Goal: Answer question/provide support: Share knowledge or assist other users

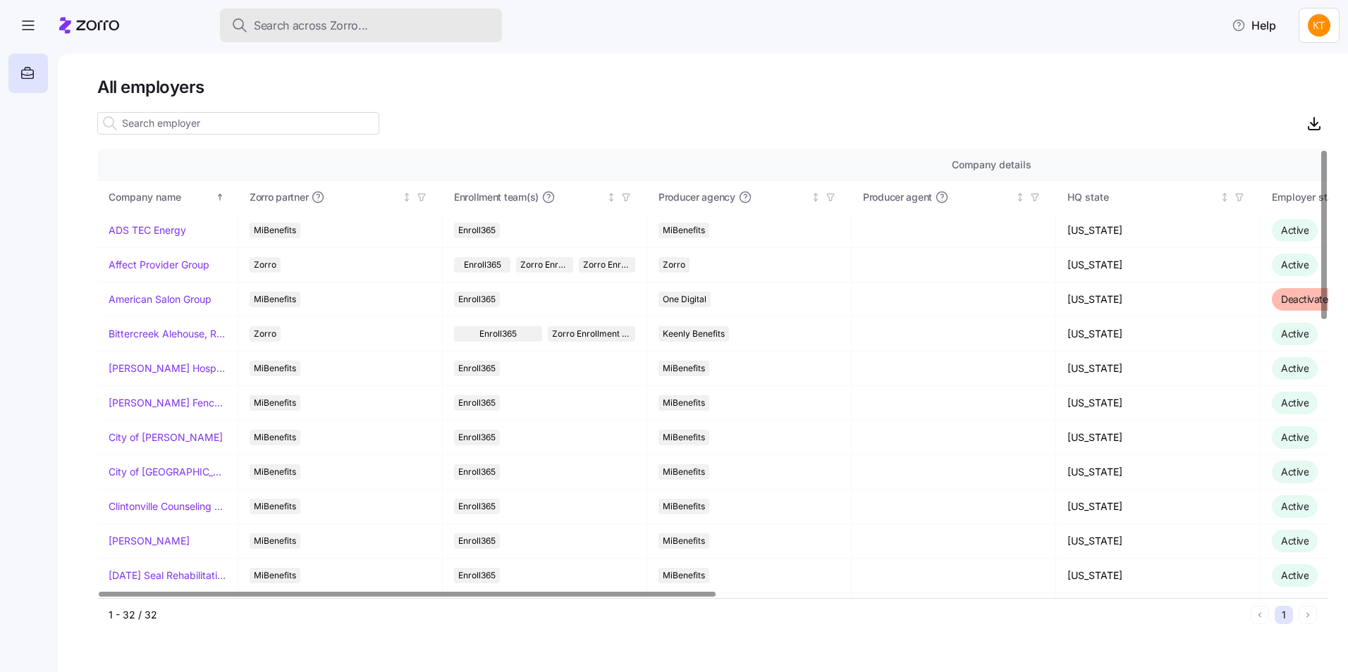
click at [398, 33] on div "Search across Zorro..." at bounding box center [360, 26] width 259 height 18
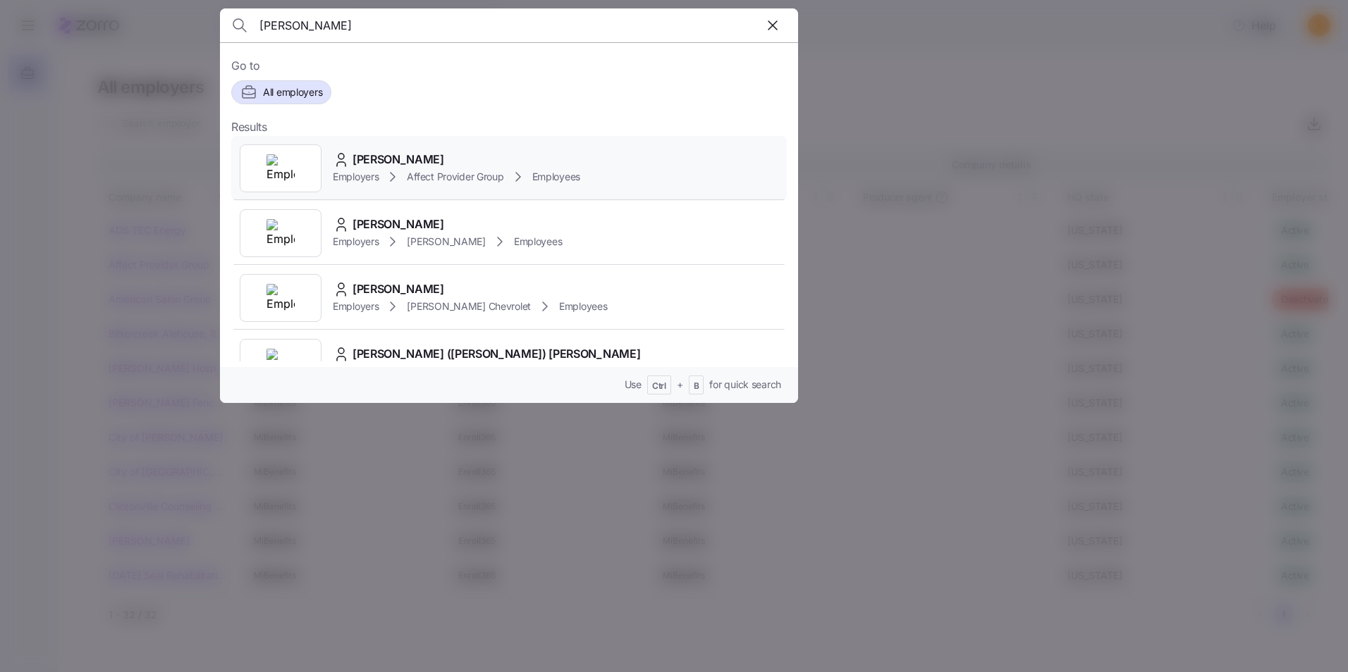
type input "[PERSON_NAME]"
click at [360, 156] on span "[PERSON_NAME]" at bounding box center [398, 160] width 92 height 18
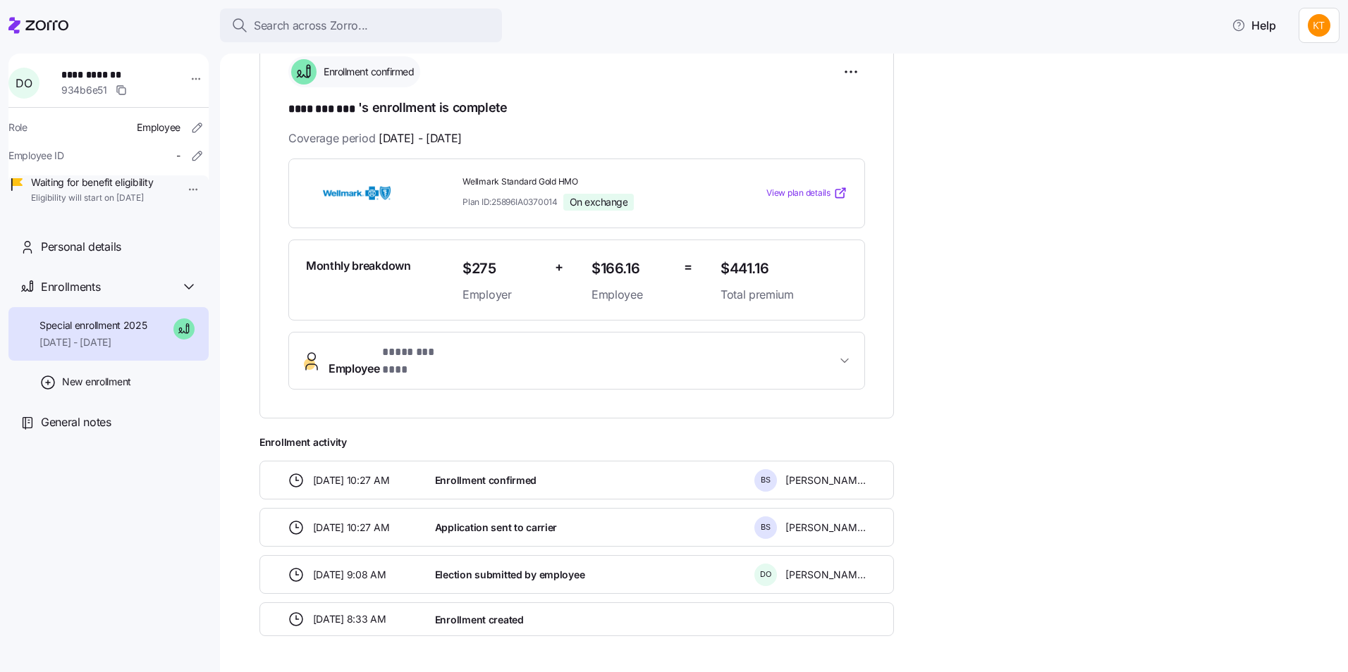
scroll to position [184, 0]
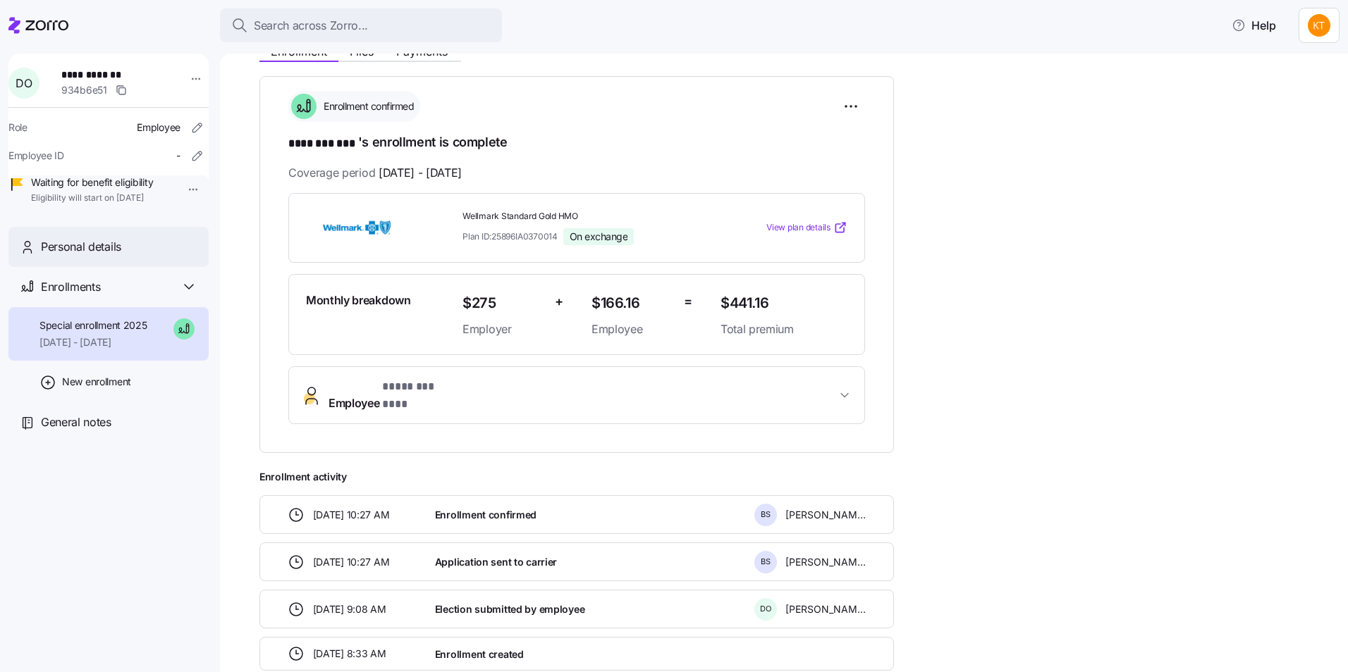
click at [121, 256] on span "Personal details" at bounding box center [81, 247] width 80 height 18
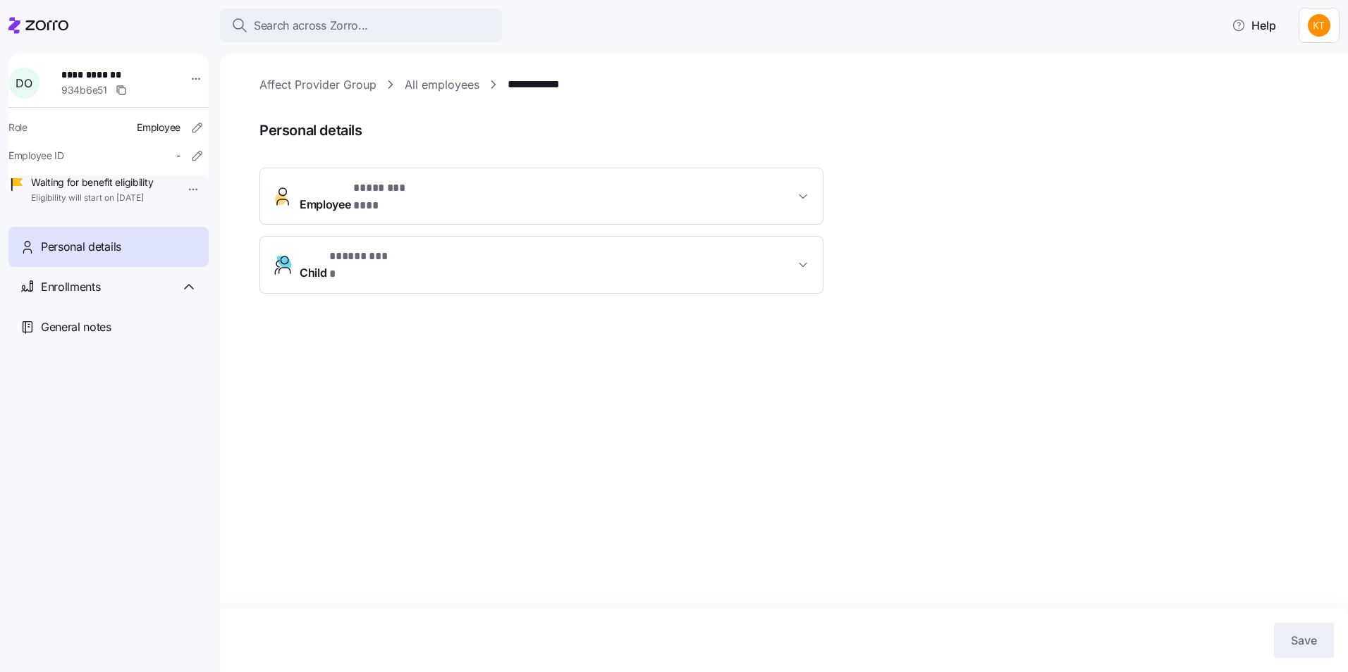
click at [575, 179] on button "Employee * ******** *** *" at bounding box center [541, 196] width 563 height 56
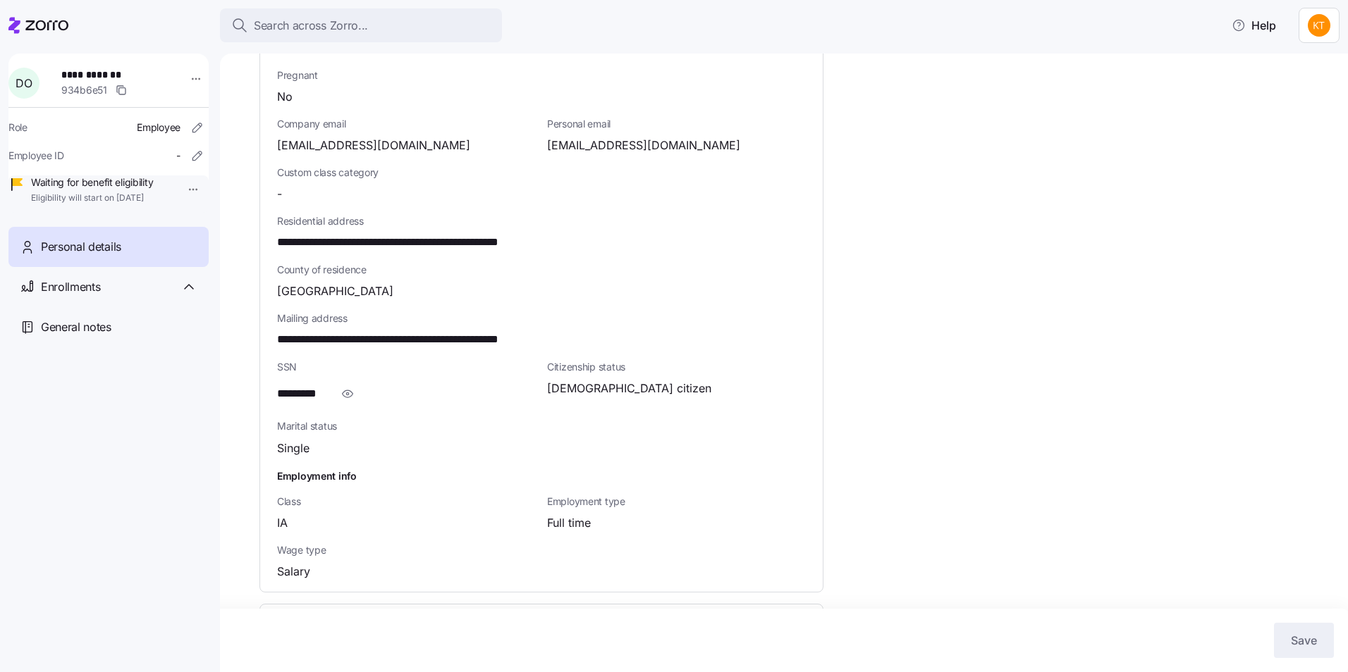
scroll to position [352, 0]
click at [340, 386] on icon "button" at bounding box center [347, 392] width 14 height 17
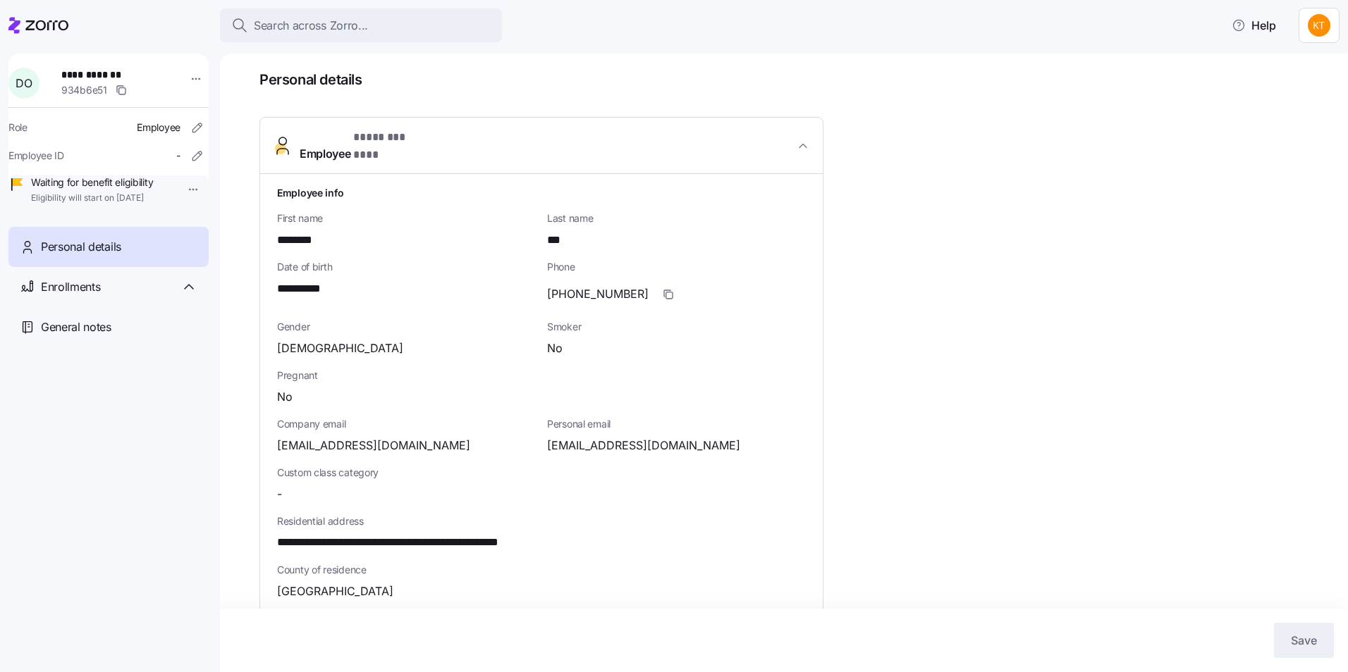
scroll to position [38, 0]
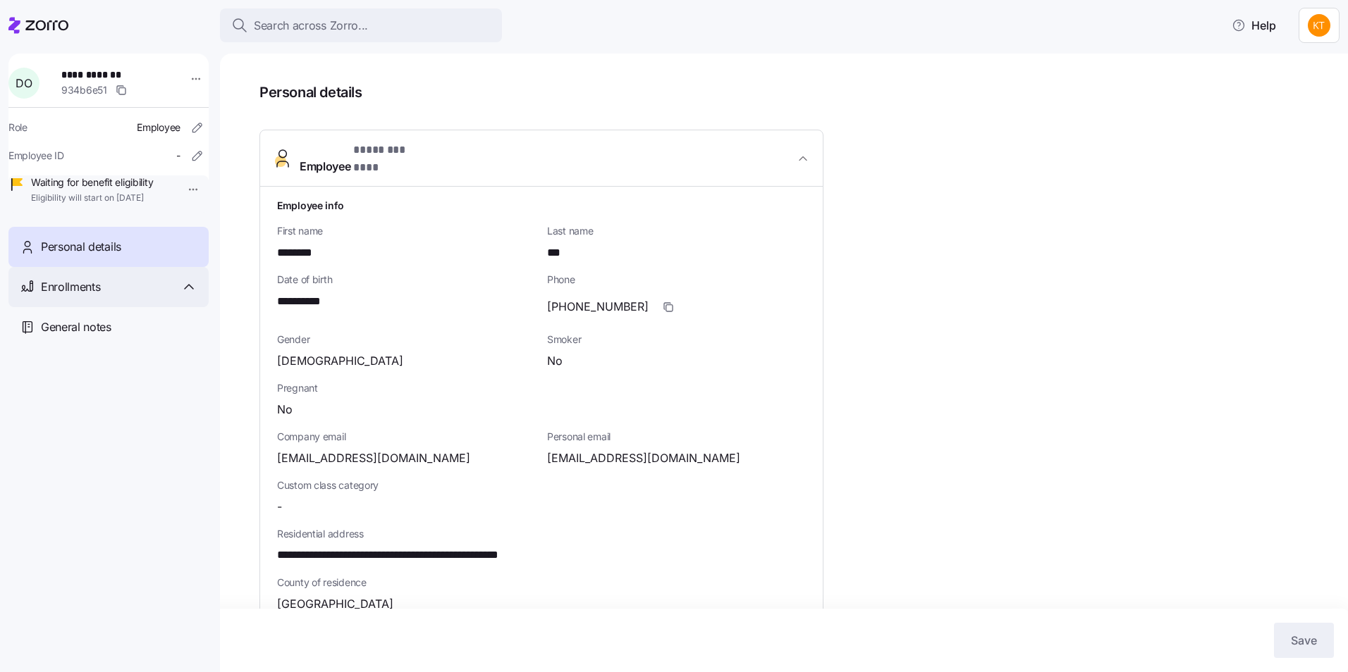
click at [141, 296] on div "Enrollments" at bounding box center [119, 287] width 156 height 18
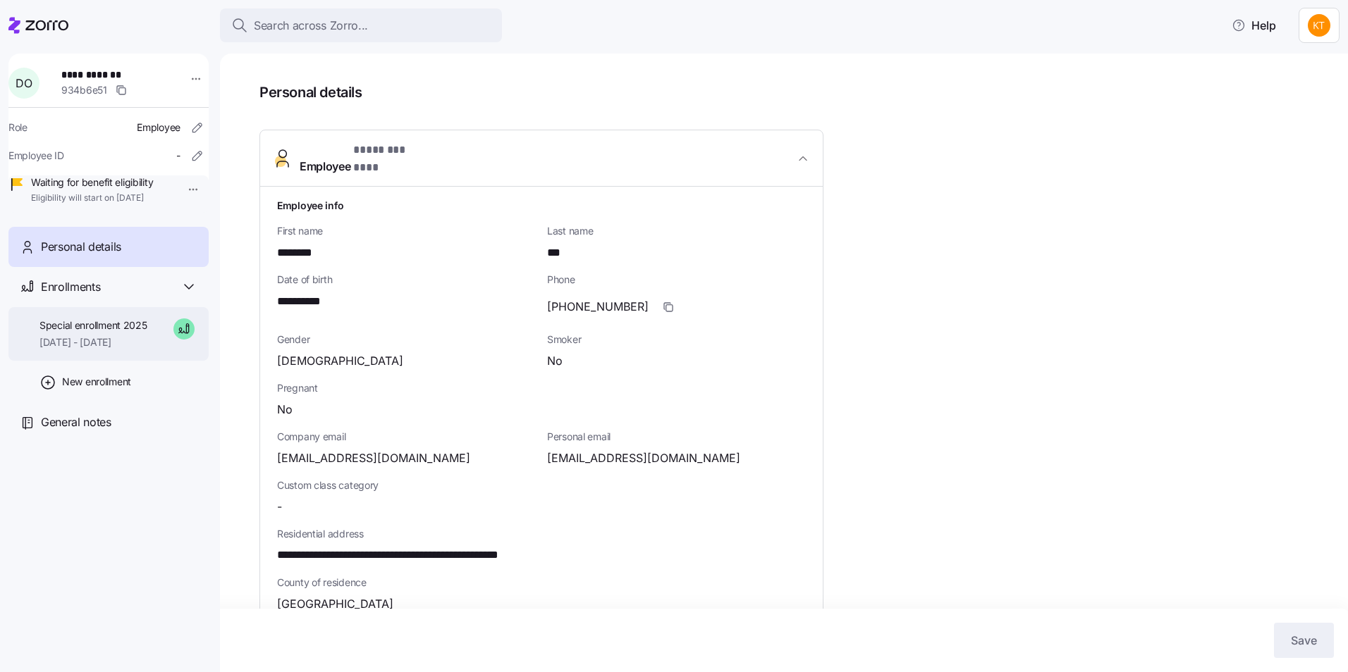
click at [125, 333] on span "Special enrollment 2025" at bounding box center [93, 326] width 108 height 14
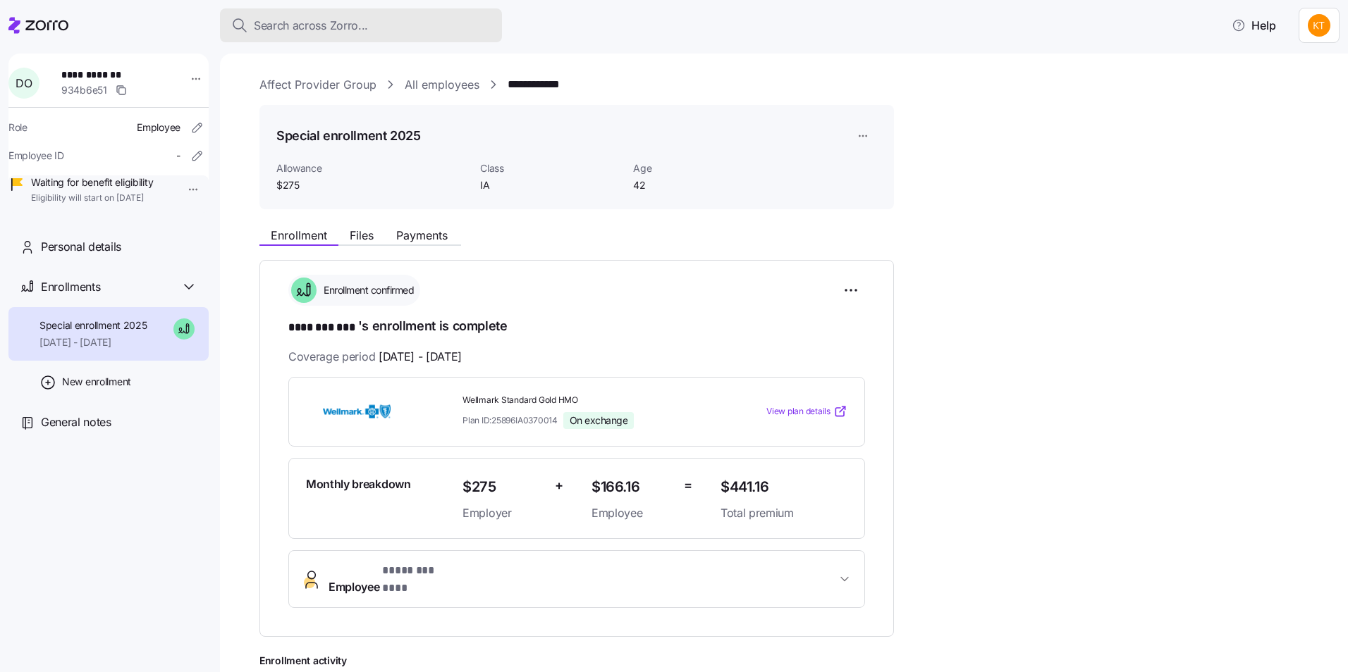
click at [407, 37] on button "Search across Zorro..." at bounding box center [361, 25] width 282 height 34
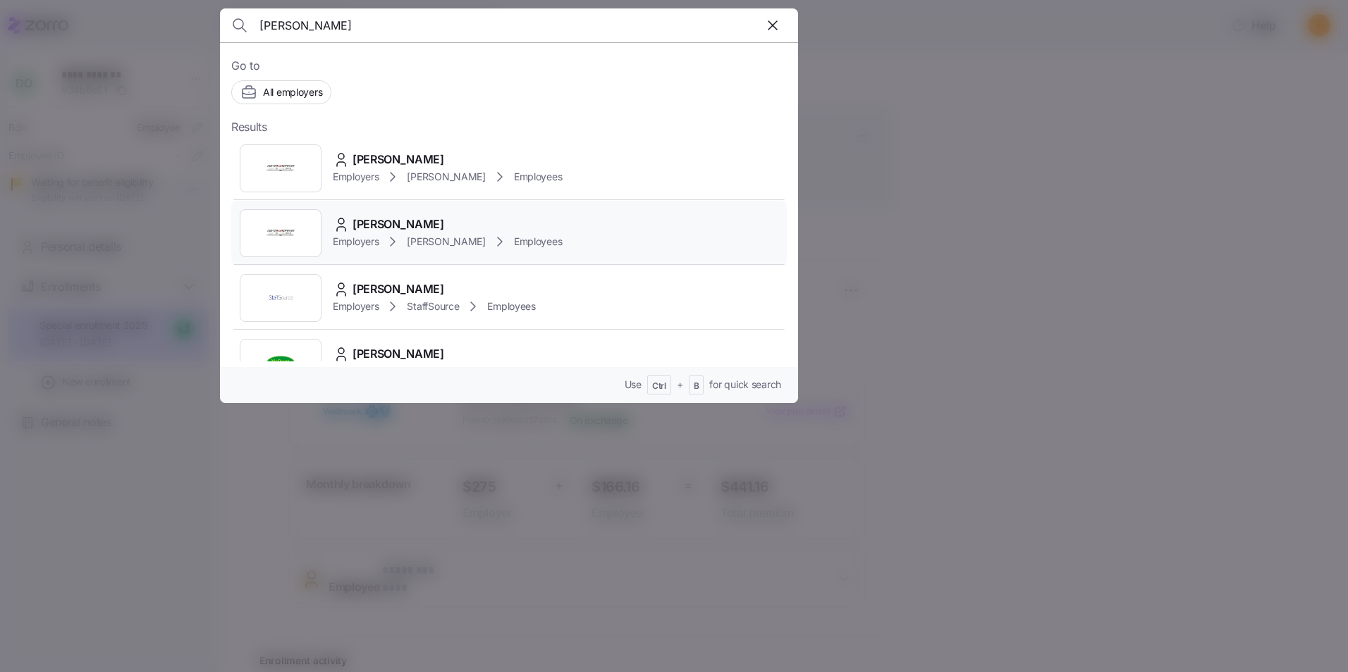
type input "garrett"
click at [389, 226] on span "Garrett Turner" at bounding box center [398, 225] width 92 height 18
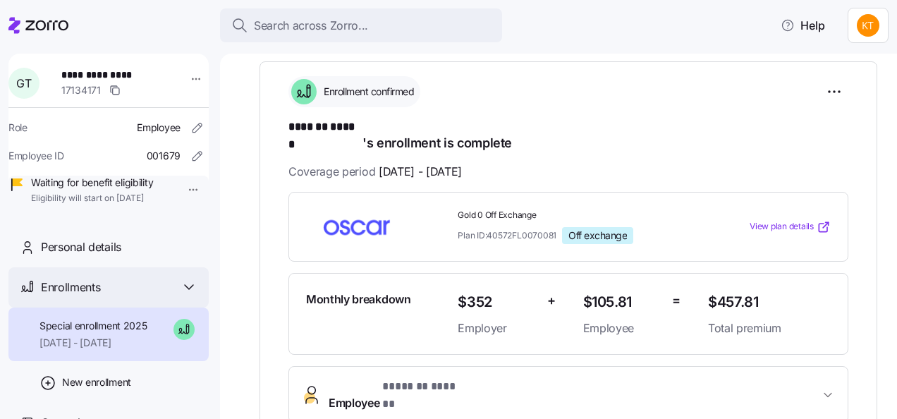
scroll to position [211, 0]
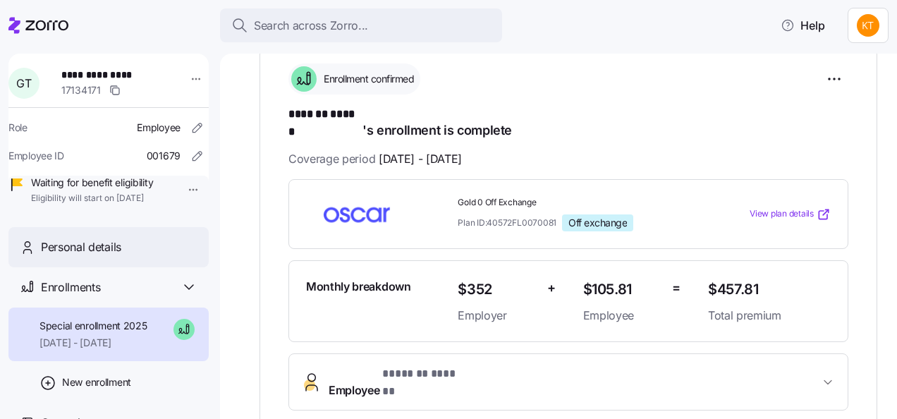
click at [90, 256] on span "Personal details" at bounding box center [81, 247] width 80 height 18
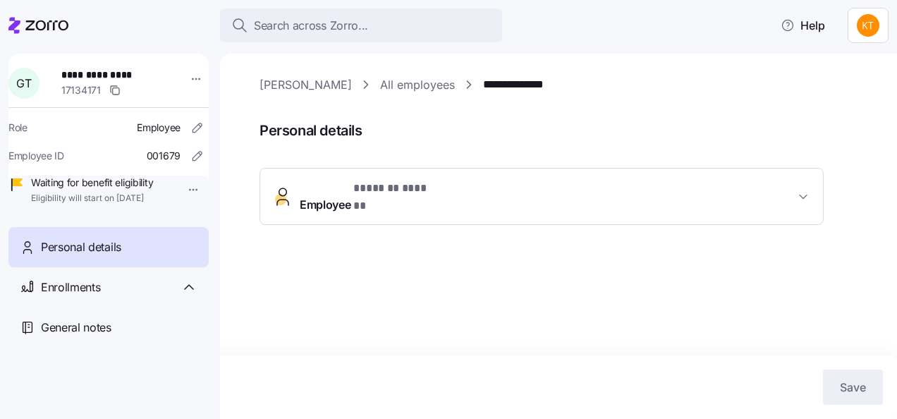
click at [503, 178] on button "Employee * ******* ****** *" at bounding box center [541, 196] width 563 height 56
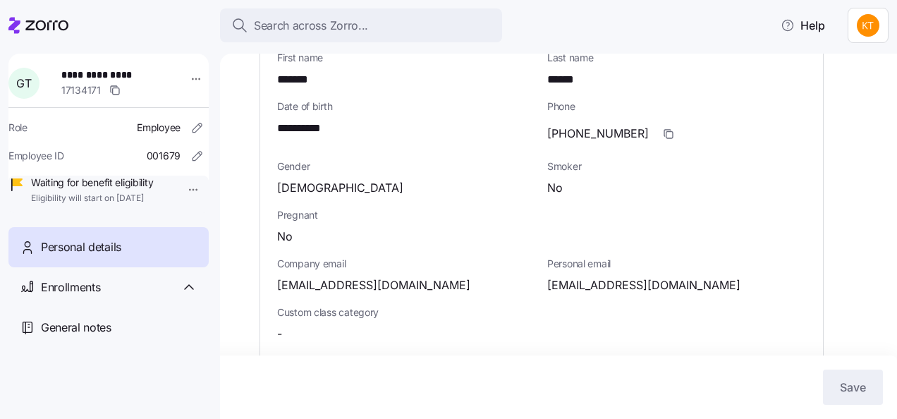
scroll to position [141, 0]
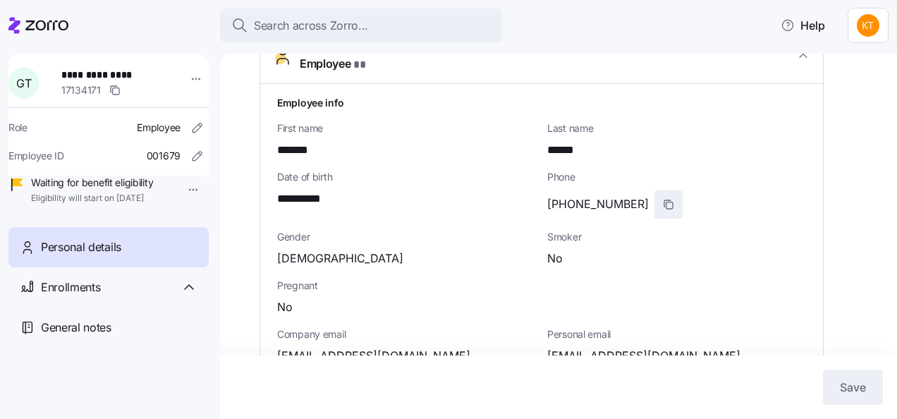
click at [663, 199] on icon "button" at bounding box center [668, 204] width 11 height 11
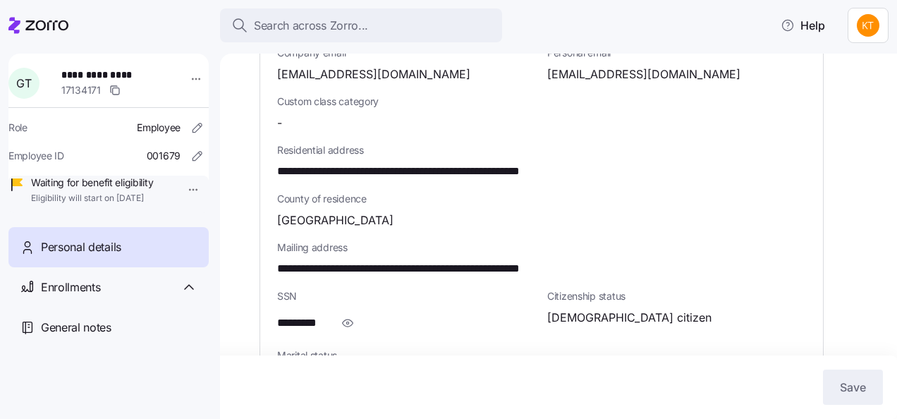
scroll to position [423, 0]
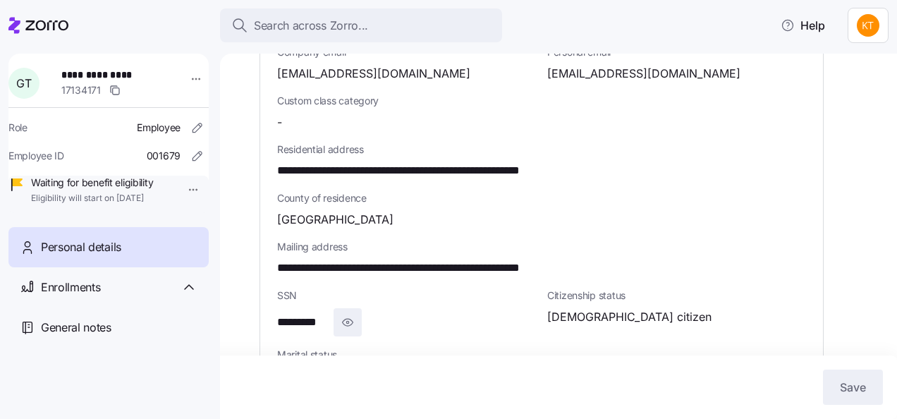
click at [356, 309] on span "button" at bounding box center [347, 322] width 27 height 27
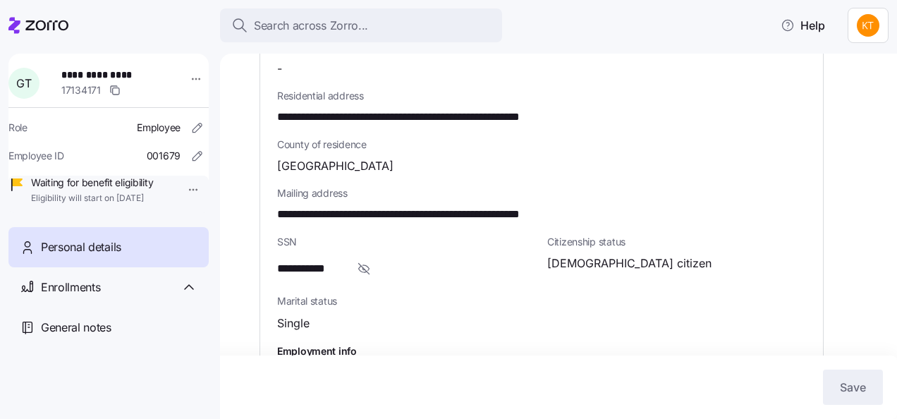
scroll to position [564, 0]
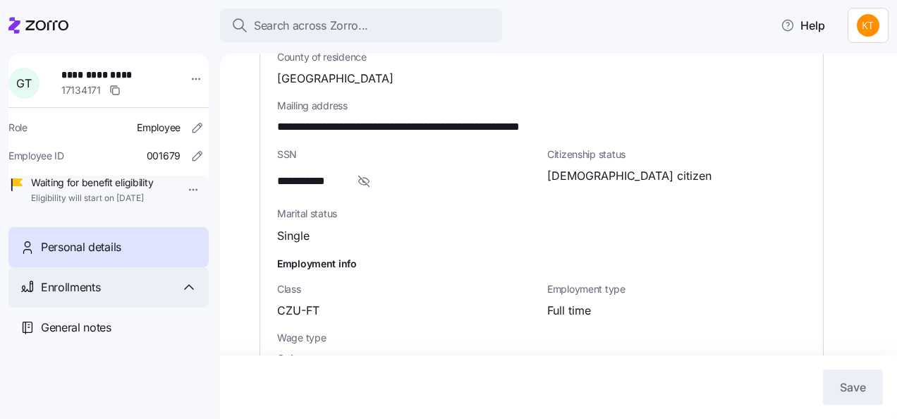
click at [123, 296] on div "Enrollments" at bounding box center [119, 287] width 156 height 18
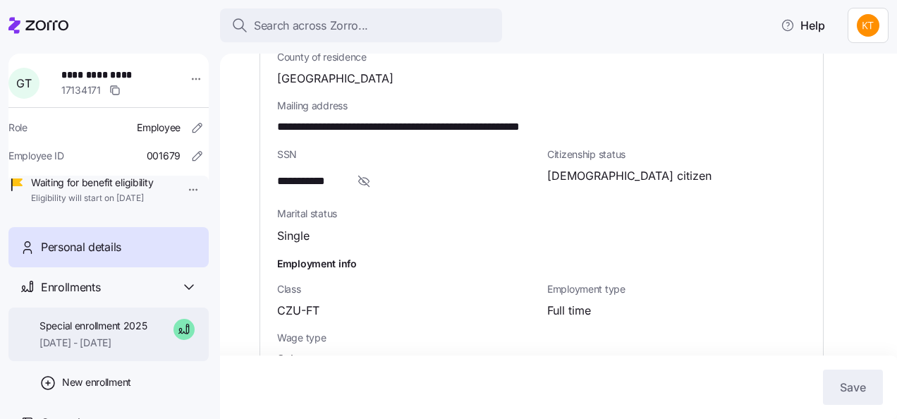
click at [105, 333] on span "Special enrollment 2025" at bounding box center [93, 326] width 108 height 14
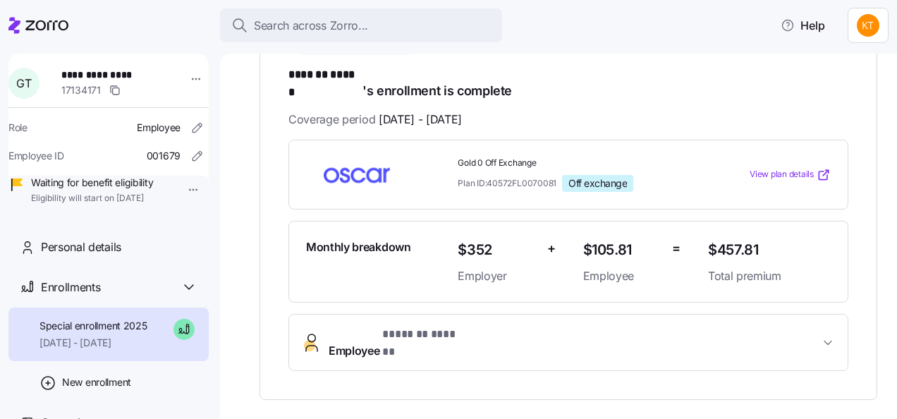
scroll to position [211, 0]
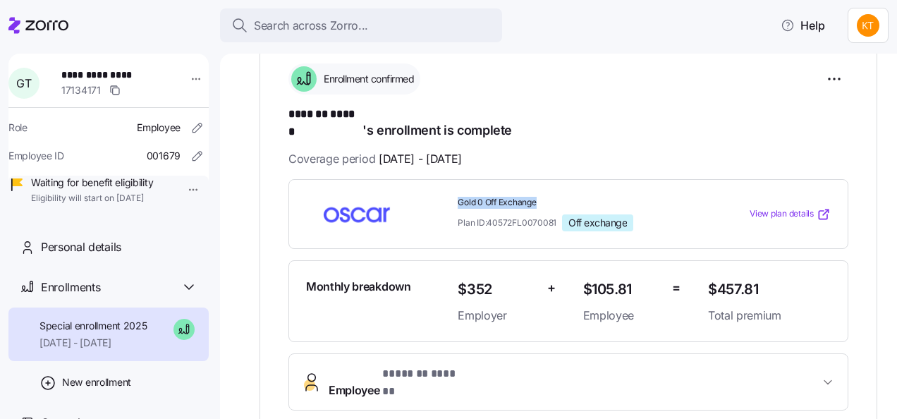
drag, startPoint x: 536, startPoint y: 189, endPoint x: 450, endPoint y: 193, distance: 85.4
click at [452, 193] on div "Gold 0 Off Exchange Plan ID: 40572FL0070081 Off exchange" at bounding box center [577, 214] width 250 height 46
drag, startPoint x: 450, startPoint y: 193, endPoint x: 460, endPoint y: 190, distance: 9.8
copy span "Gold 0 Off Exchange"
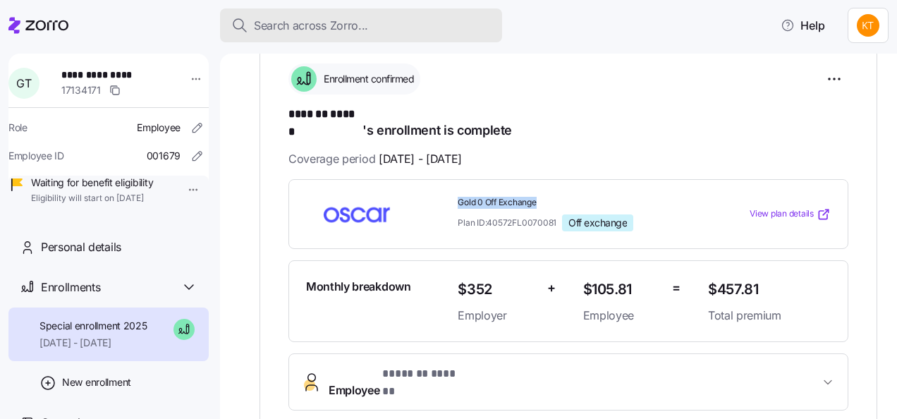
click at [268, 24] on span "Search across Zorro..." at bounding box center [311, 26] width 114 height 18
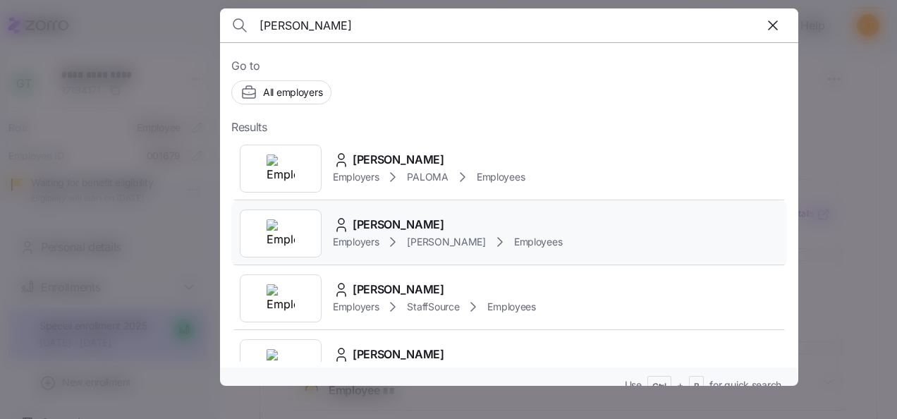
type input "matthew c"
click at [550, 226] on div "Matthew A Cugini" at bounding box center [447, 225] width 229 height 18
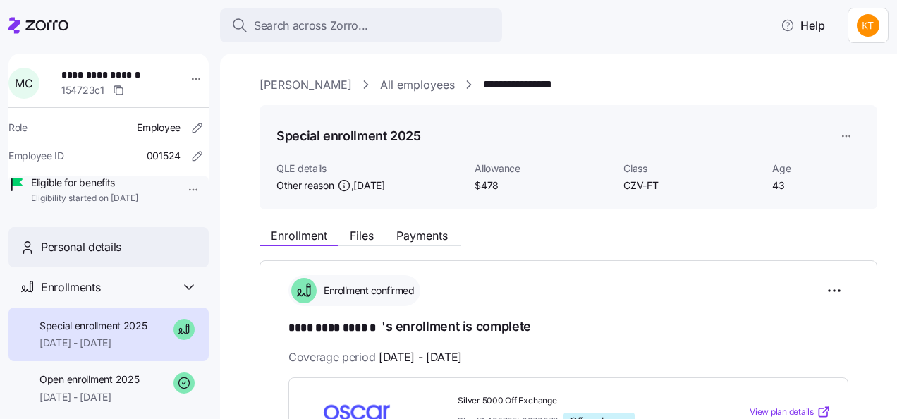
click at [121, 256] on span "Personal details" at bounding box center [81, 247] width 80 height 18
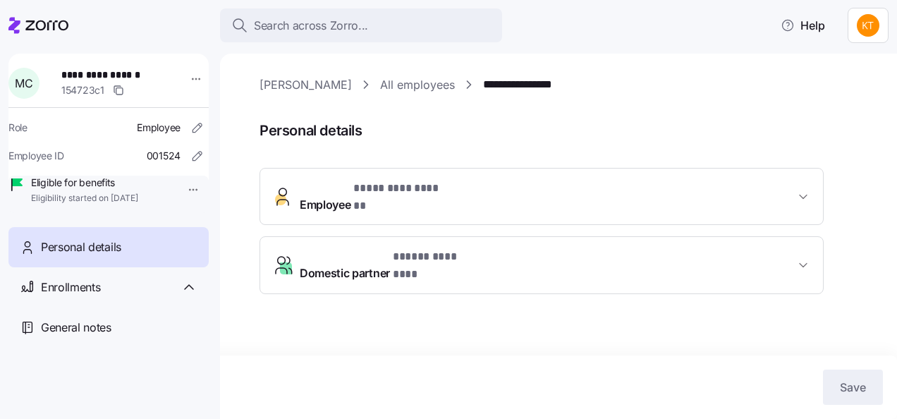
click at [465, 196] on span "Employee * ********* ****** *" at bounding box center [547, 197] width 495 height 34
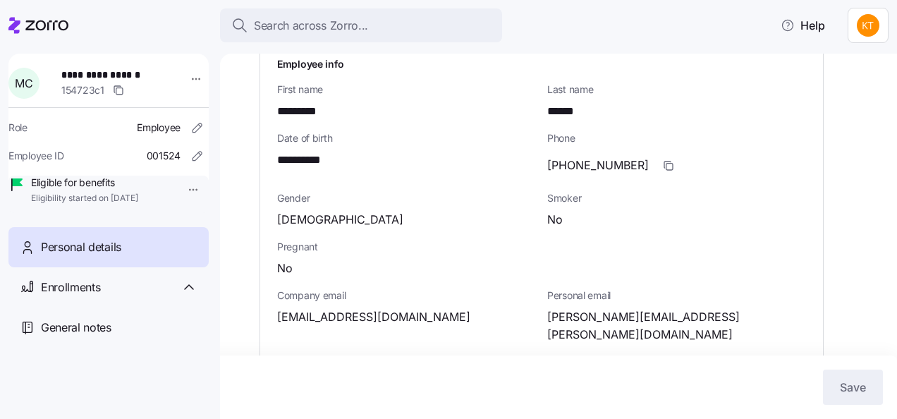
scroll to position [211, 0]
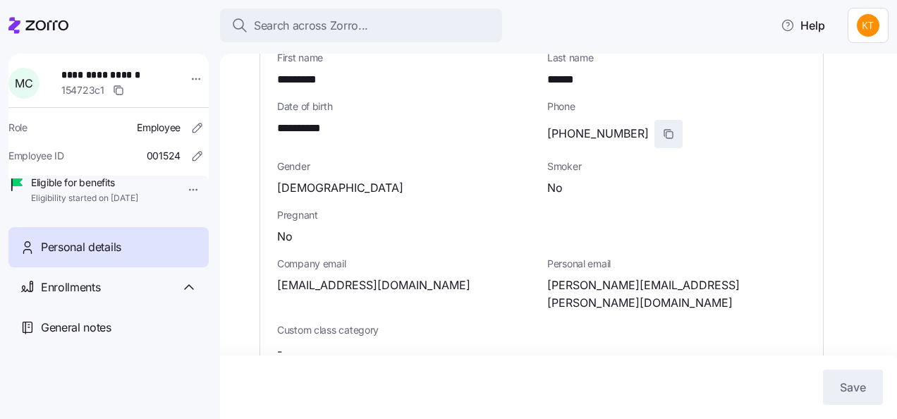
click at [663, 128] on icon "button" at bounding box center [668, 133] width 11 height 11
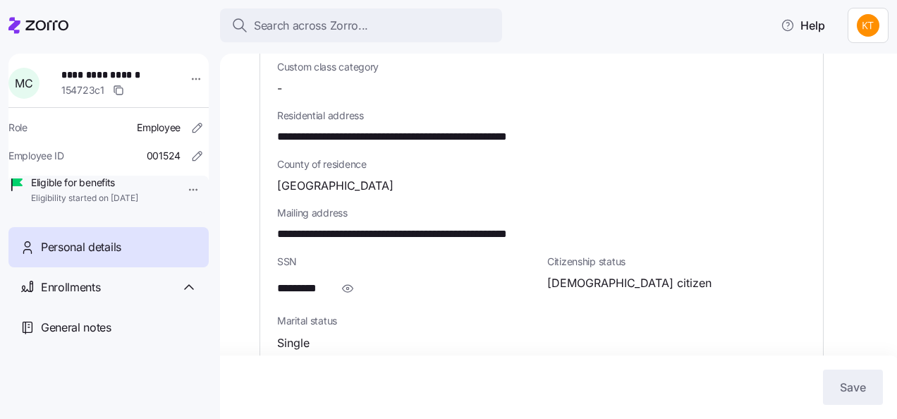
scroll to position [493, 0]
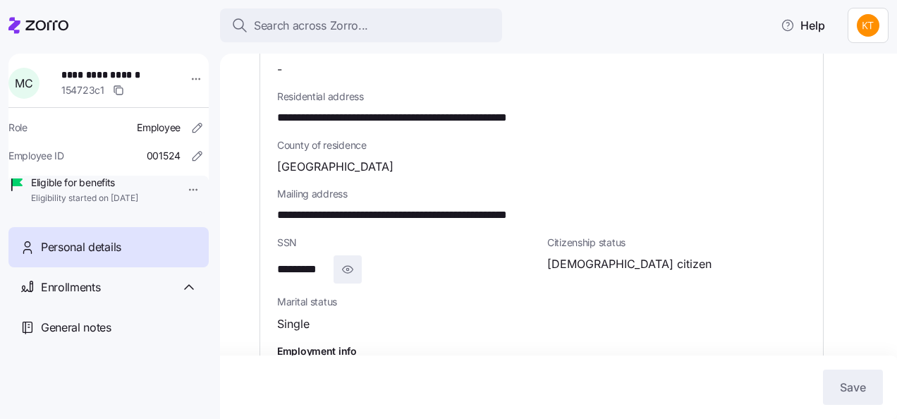
click at [345, 261] on icon "button" at bounding box center [347, 269] width 14 height 17
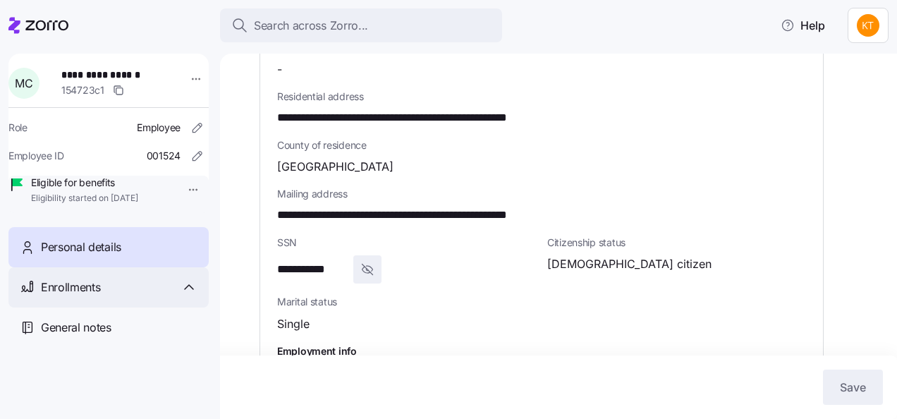
click at [161, 296] on div "Enrollments" at bounding box center [119, 287] width 156 height 18
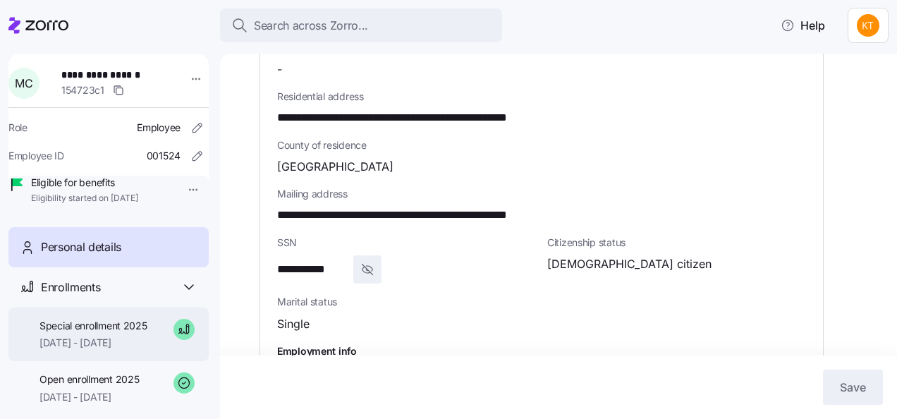
click at [120, 350] on div "Special enrollment 2025 10/01/2025 - 12/31/2025" at bounding box center [93, 335] width 108 height 32
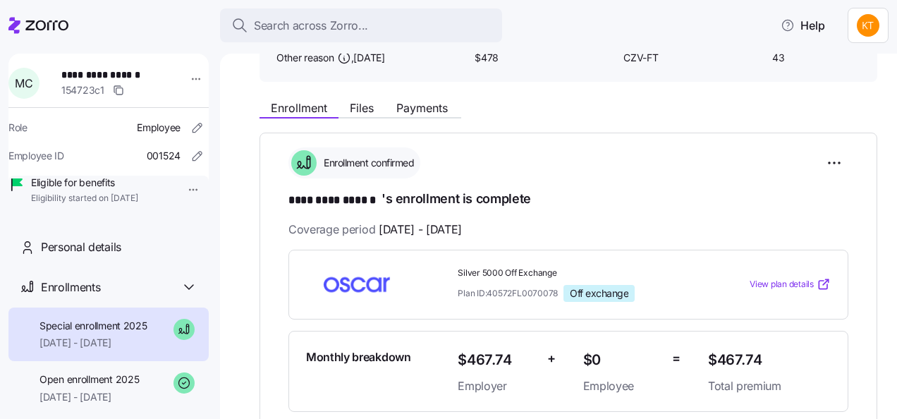
scroll to position [141, 0]
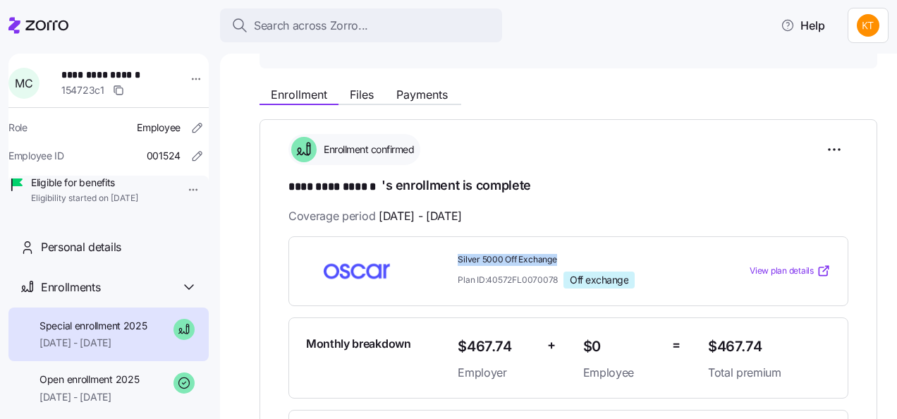
drag, startPoint x: 552, startPoint y: 257, endPoint x: 449, endPoint y: 254, distance: 103.0
click at [452, 254] on div "Silver 5000 Off Exchange Plan ID: 40572FL0070078 Off exchange" at bounding box center [577, 271] width 250 height 46
drag, startPoint x: 449, startPoint y: 254, endPoint x: 462, endPoint y: 257, distance: 13.7
copy span "Silver 5000 Off Exchange"
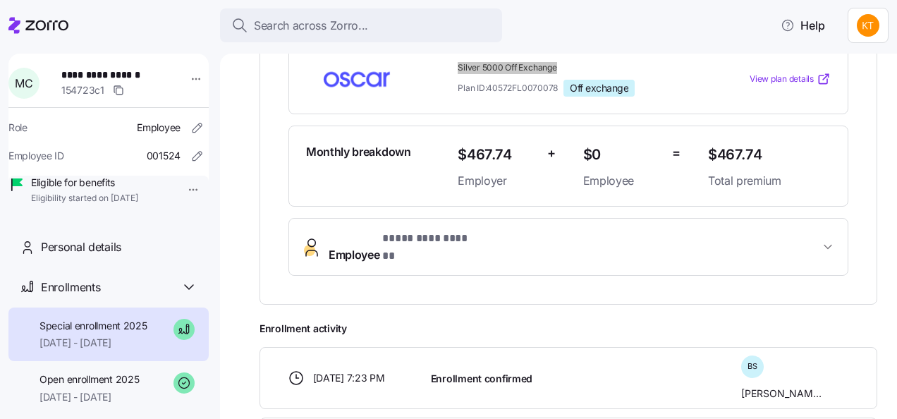
scroll to position [352, 0]
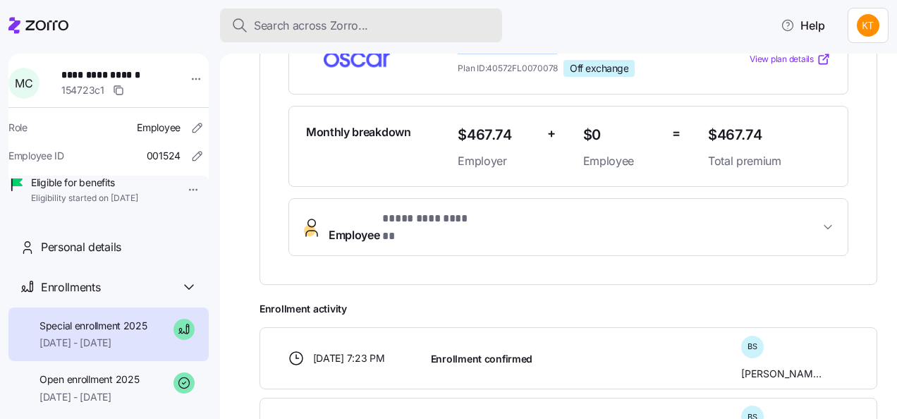
click at [272, 30] on span "Search across Zorro..." at bounding box center [311, 26] width 114 height 18
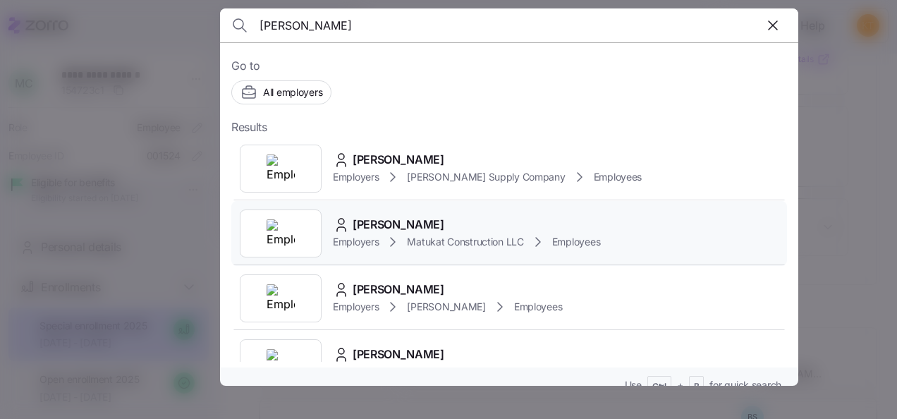
type input "joshua"
click at [391, 225] on span "Joshua Bryan" at bounding box center [398, 225] width 92 height 18
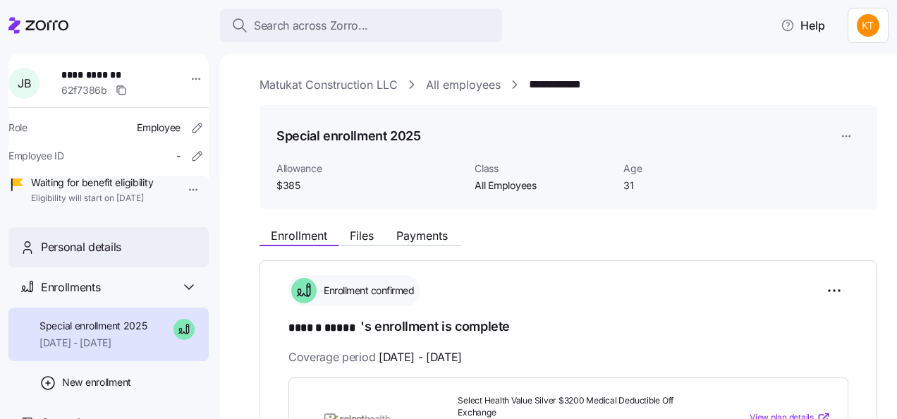
click at [117, 256] on span "Personal details" at bounding box center [81, 247] width 80 height 18
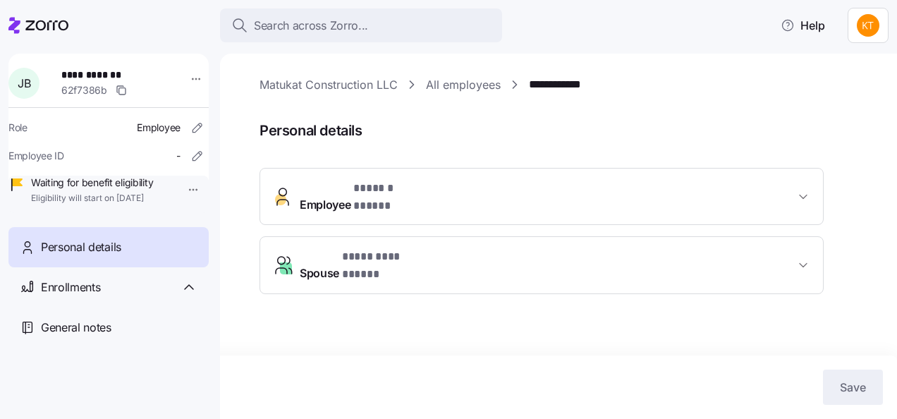
click at [757, 206] on button "Employee * ****** ***** *" at bounding box center [541, 196] width 563 height 56
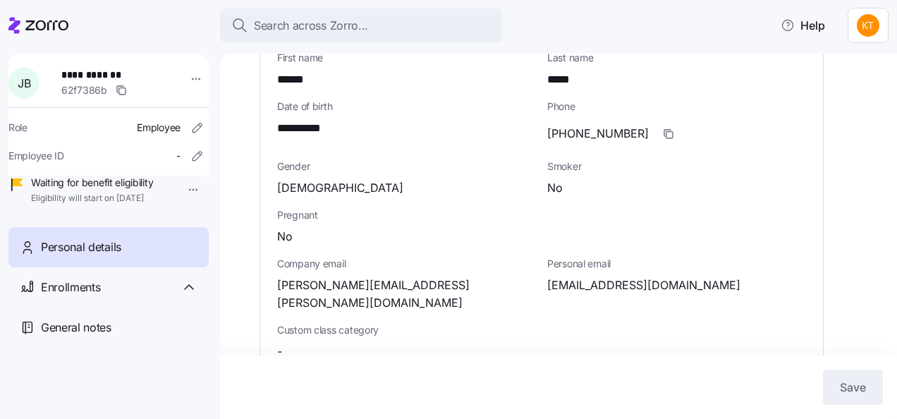
scroll to position [141, 0]
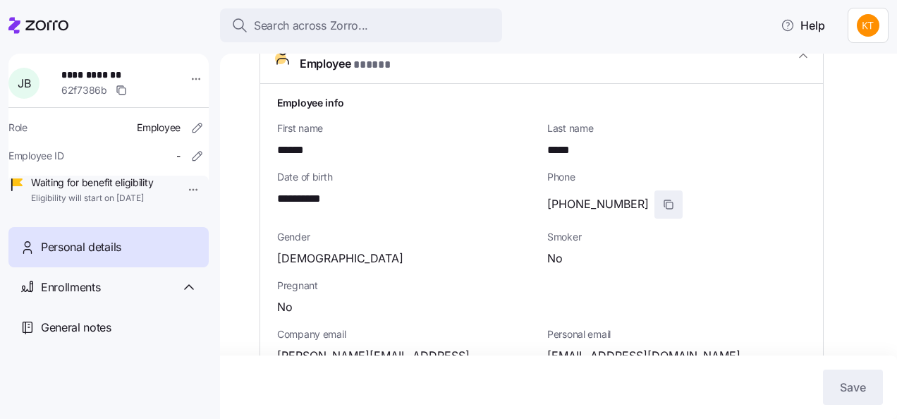
click at [663, 199] on icon "button" at bounding box center [668, 204] width 11 height 11
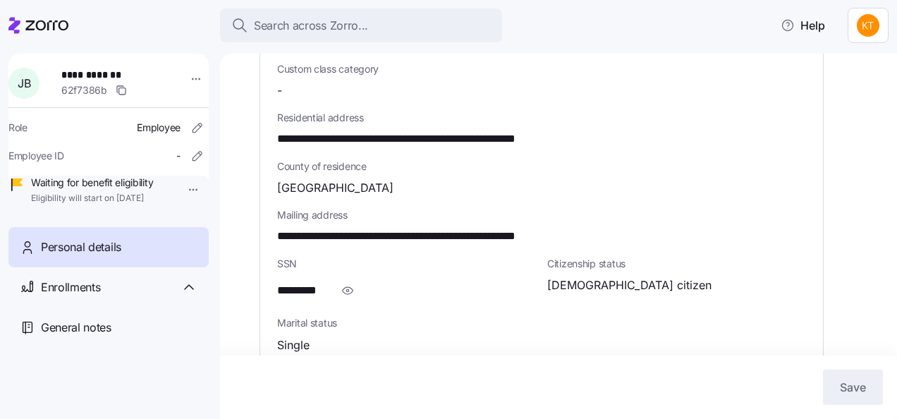
scroll to position [493, 0]
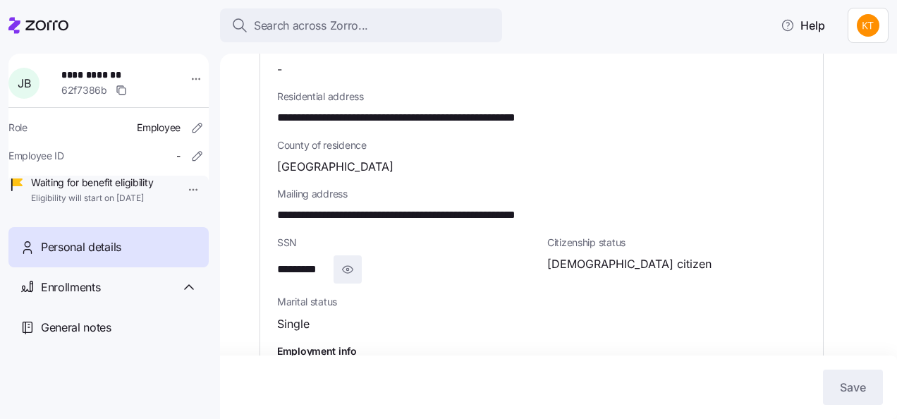
click at [338, 256] on span "button" at bounding box center [347, 269] width 27 height 27
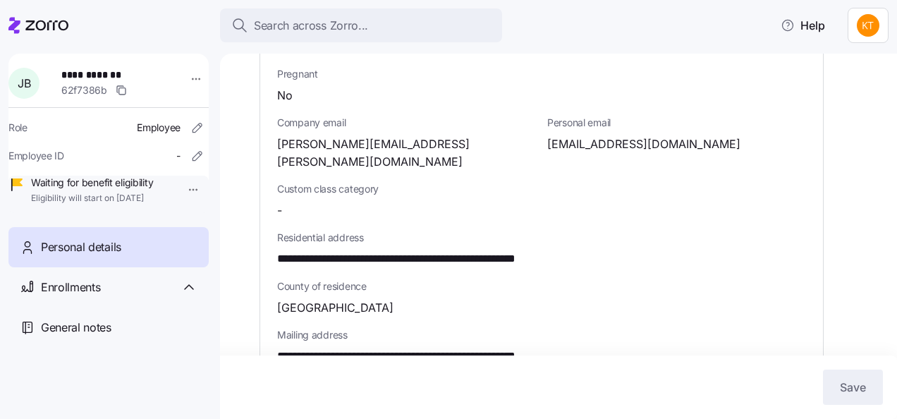
scroll to position [423, 0]
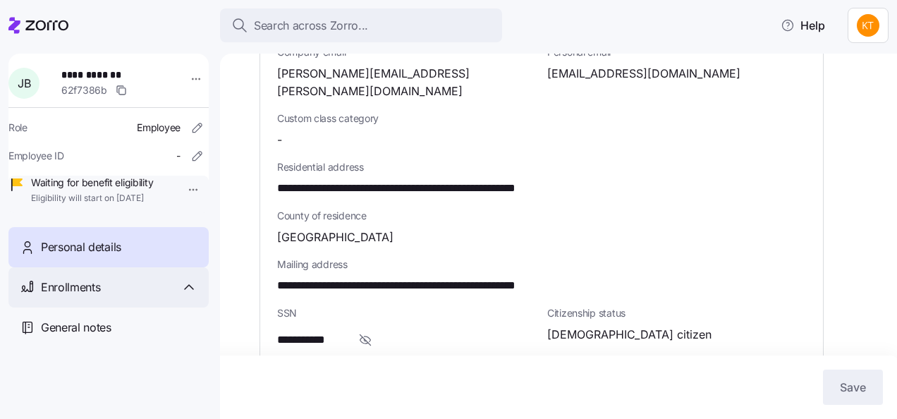
click at [86, 296] on span "Enrollments" at bounding box center [70, 287] width 59 height 18
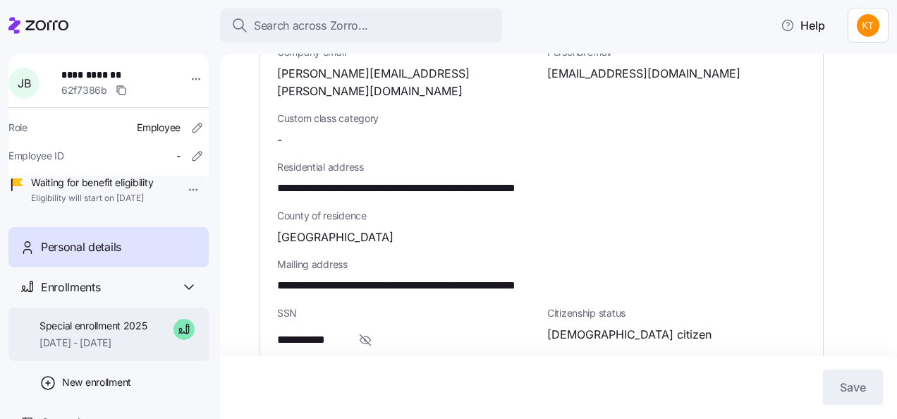
click at [78, 336] on div "Special enrollment 2025 10/01/2025 - 12/31/2025" at bounding box center [108, 334] width 200 height 54
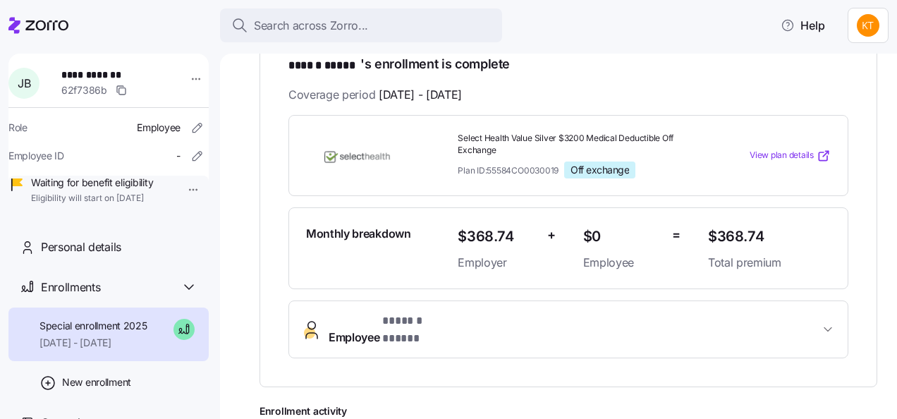
scroll to position [282, 0]
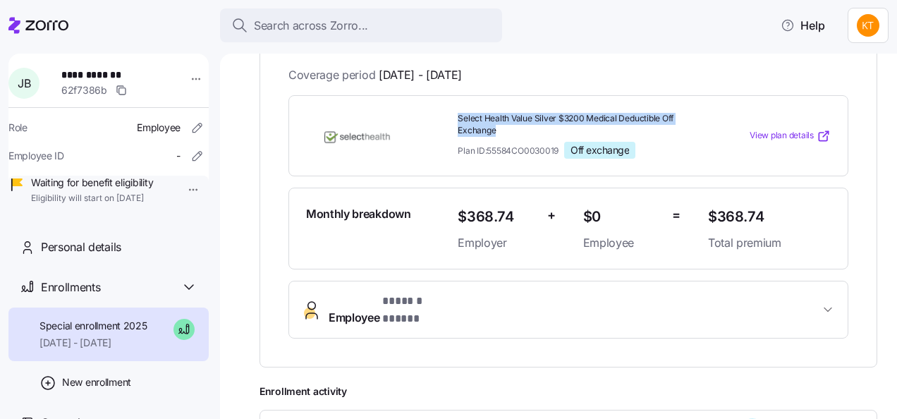
drag, startPoint x: 496, startPoint y: 131, endPoint x: 448, endPoint y: 109, distance: 52.7
click at [448, 109] on div "Select Health Value Silver $3200 Medical Deductible Off Exchange Plan ID: 55584…" at bounding box center [568, 136] width 560 height 82
drag, startPoint x: 448, startPoint y: 109, endPoint x: 465, endPoint y: 118, distance: 18.9
copy span "Select Health Value Silver $3200 Medical Deductible Off Exchange"
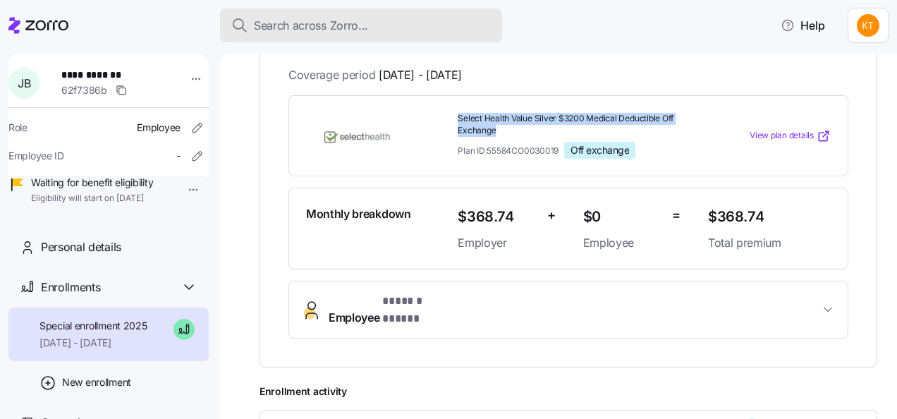
click at [310, 19] on span "Search across Zorro..." at bounding box center [311, 26] width 114 height 18
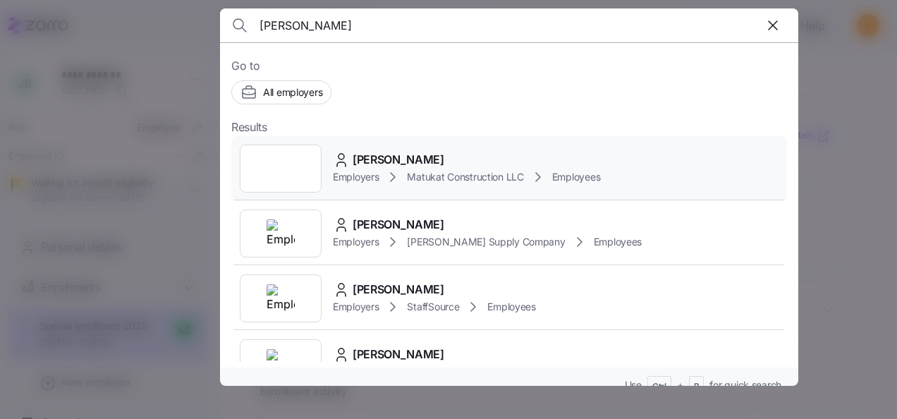
type input "matthew k"
click at [356, 170] on span "Employers" at bounding box center [356, 177] width 46 height 14
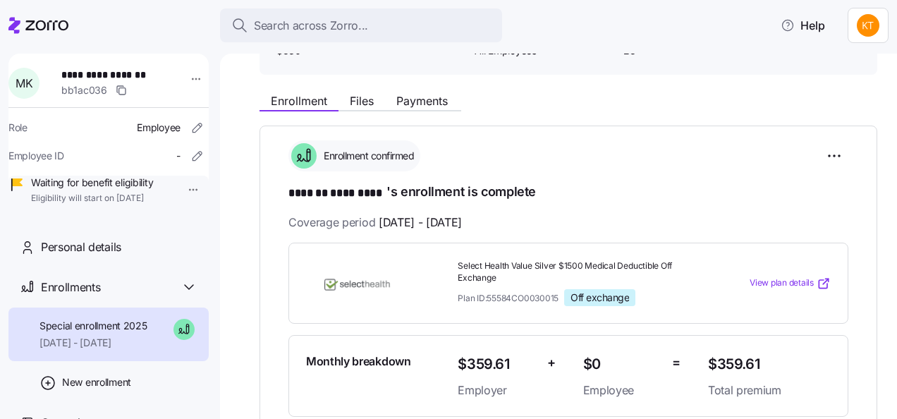
scroll to position [141, 0]
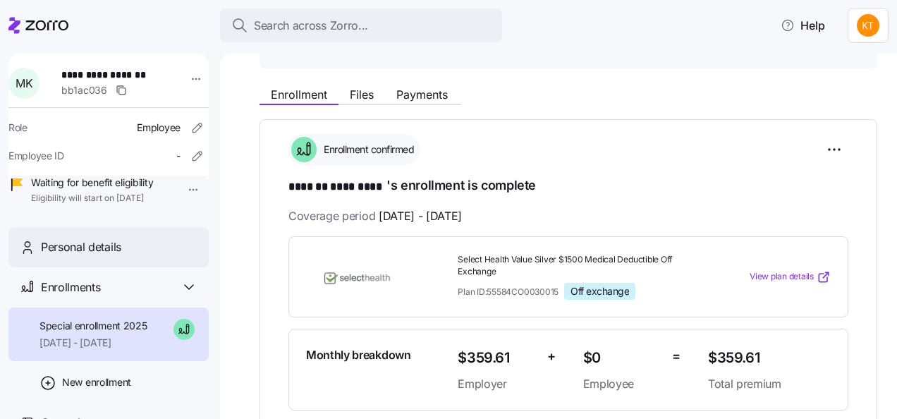
drag, startPoint x: 73, startPoint y: 267, endPoint x: 97, endPoint y: 271, distance: 23.6
click at [75, 256] on span "Personal details" at bounding box center [81, 247] width 80 height 18
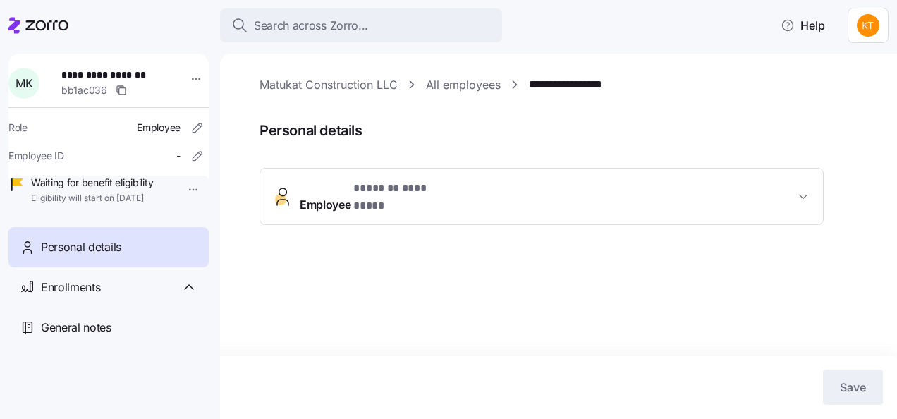
click at [653, 202] on button "Employee * ******* ********* *" at bounding box center [541, 196] width 563 height 56
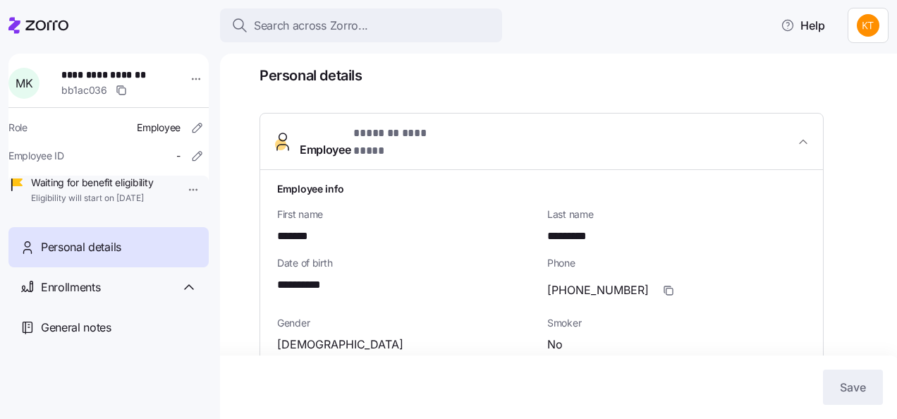
scroll to position [141, 0]
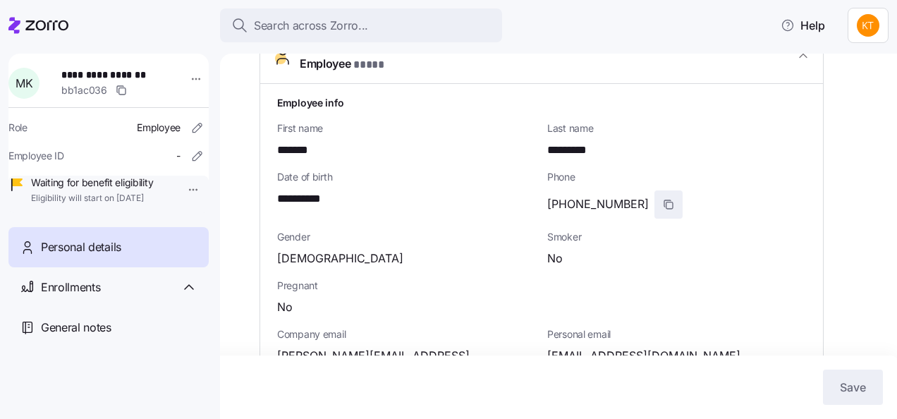
drag, startPoint x: 639, startPoint y: 190, endPoint x: 627, endPoint y: 200, distance: 15.5
click at [663, 199] on icon "button" at bounding box center [668, 204] width 11 height 11
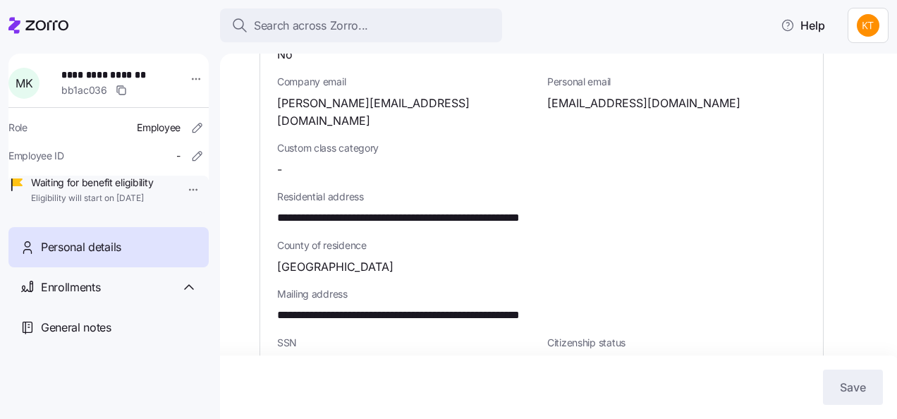
scroll to position [423, 0]
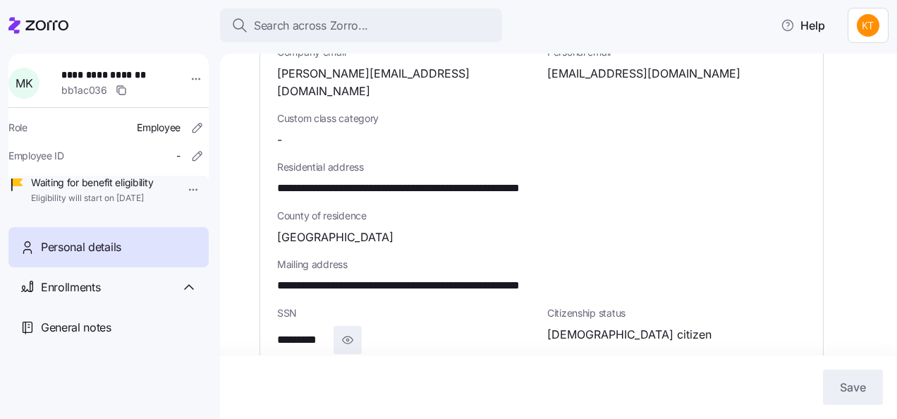
click at [346, 331] on icon "button" at bounding box center [347, 339] width 14 height 17
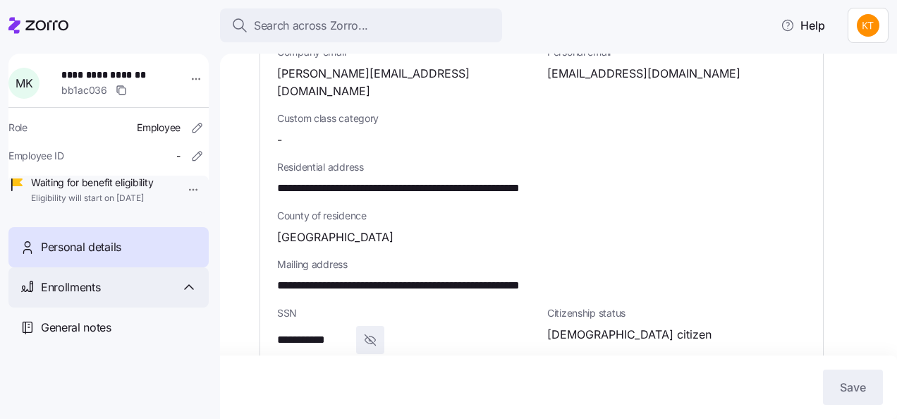
click at [87, 296] on span "Enrollments" at bounding box center [70, 287] width 59 height 18
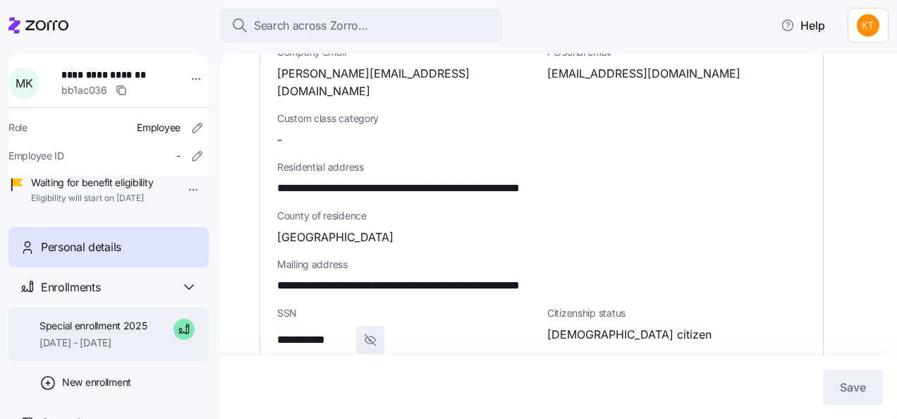
drag, startPoint x: 87, startPoint y: 300, endPoint x: 99, endPoint y: 345, distance: 46.7
click at [99, 333] on span "Special enrollment 2025" at bounding box center [93, 326] width 108 height 14
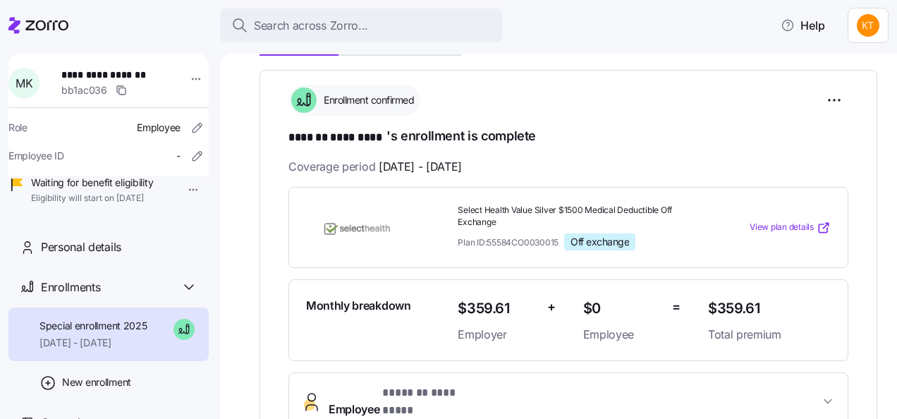
scroll to position [211, 0]
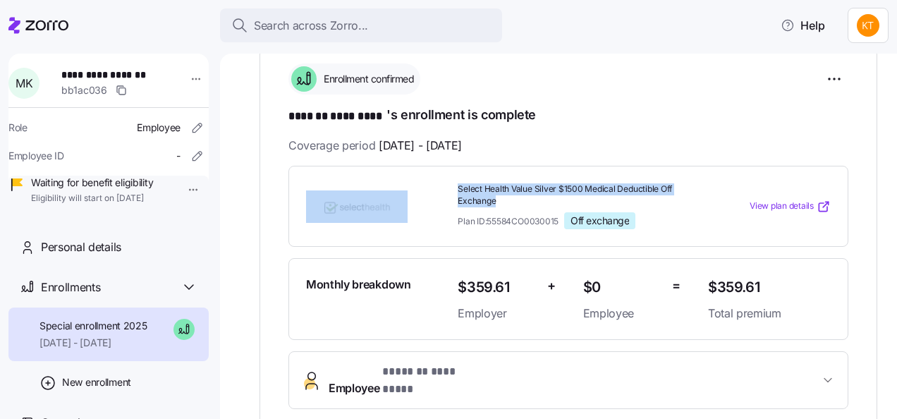
drag, startPoint x: 500, startPoint y: 199, endPoint x: 440, endPoint y: 188, distance: 61.5
click at [440, 188] on div "Select Health Value Silver $1500 Medical Deductible Off Exchange Plan ID: 55584…" at bounding box center [568, 207] width 536 height 58
drag, startPoint x: 440, startPoint y: 188, endPoint x: 461, endPoint y: 188, distance: 21.1
copy div "Select Health Value Silver $1500 Medical Deductible Off Exchange"
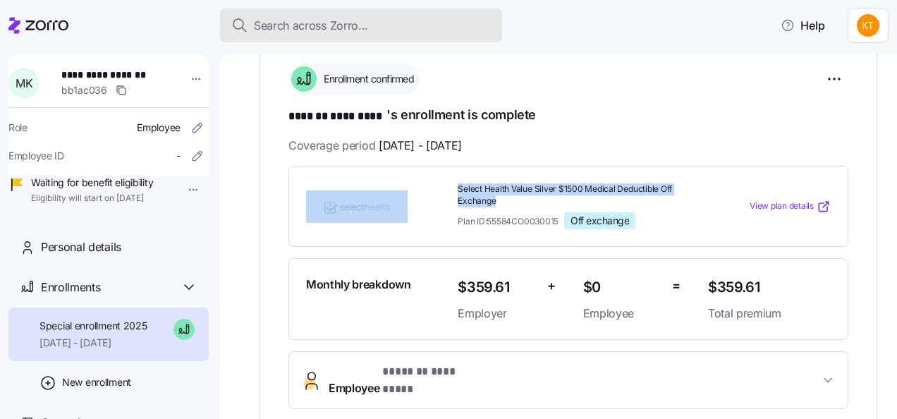
click at [283, 27] on span "Search across Zorro..." at bounding box center [311, 26] width 114 height 18
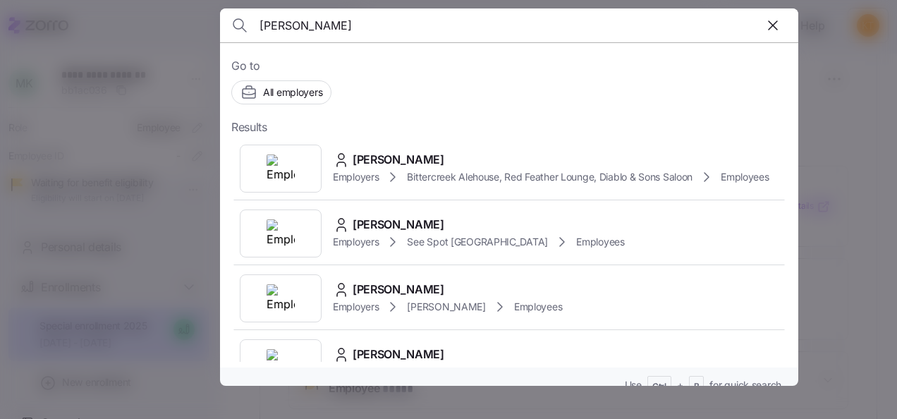
drag, startPoint x: 344, startPoint y: 30, endPoint x: 250, endPoint y: 34, distance: 94.5
click at [250, 34] on div "madlyn z" at bounding box center [508, 25] width 555 height 34
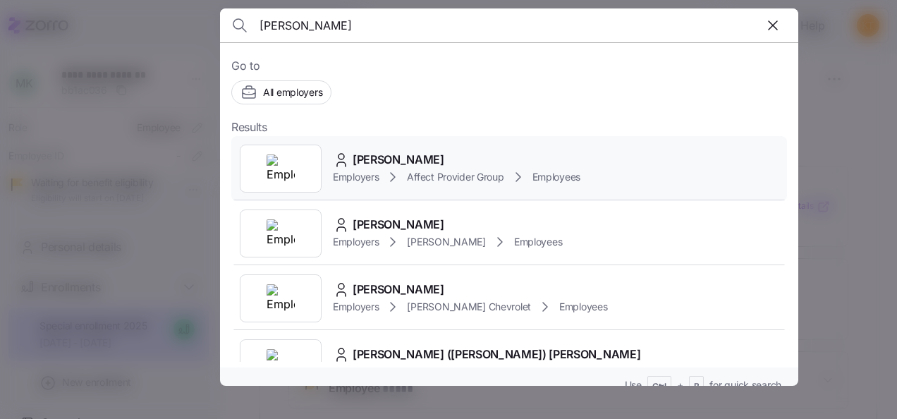
type input "[PERSON_NAME]"
click at [369, 166] on span "[PERSON_NAME]" at bounding box center [398, 160] width 92 height 18
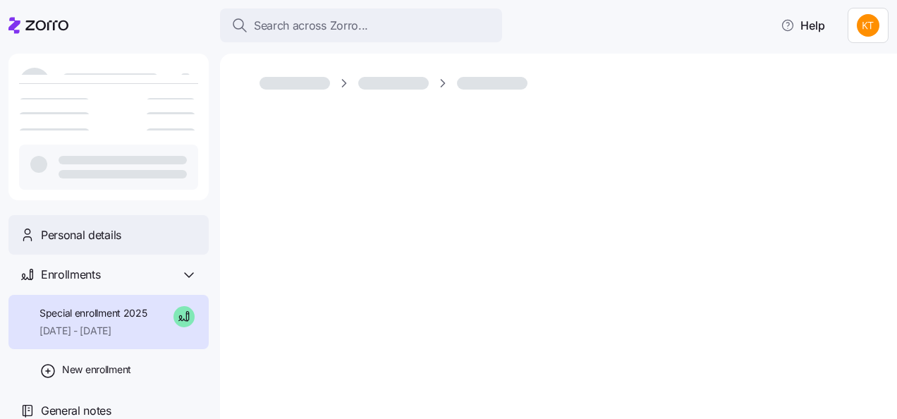
click at [86, 240] on span "Personal details" at bounding box center [81, 235] width 80 height 18
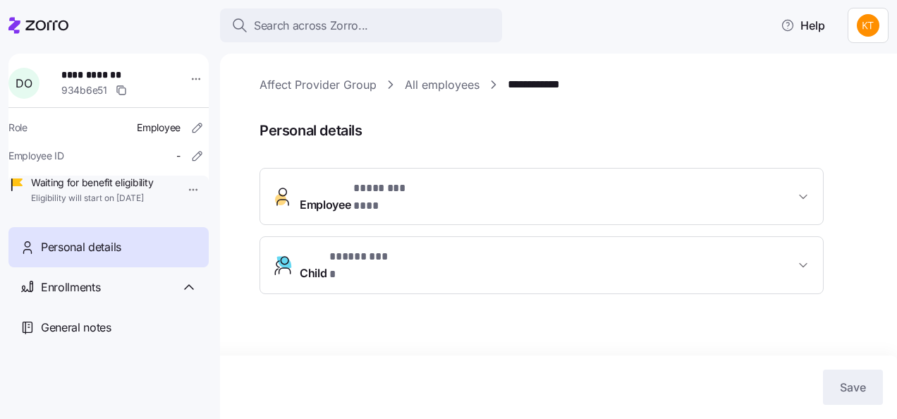
click at [715, 190] on span "Employee * ******** *** *" at bounding box center [547, 197] width 495 height 34
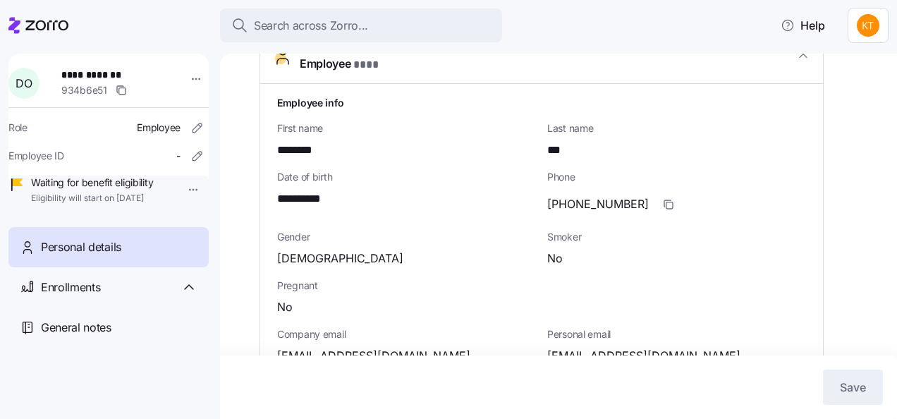
scroll to position [211, 0]
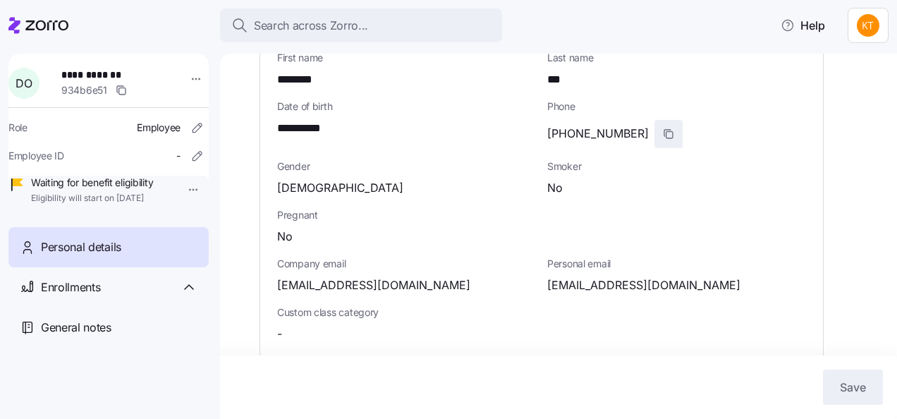
click at [663, 128] on icon "button" at bounding box center [668, 133] width 11 height 11
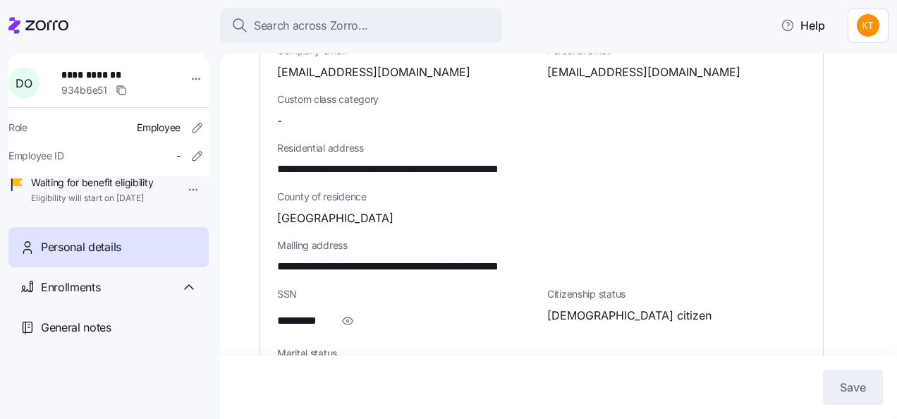
scroll to position [493, 0]
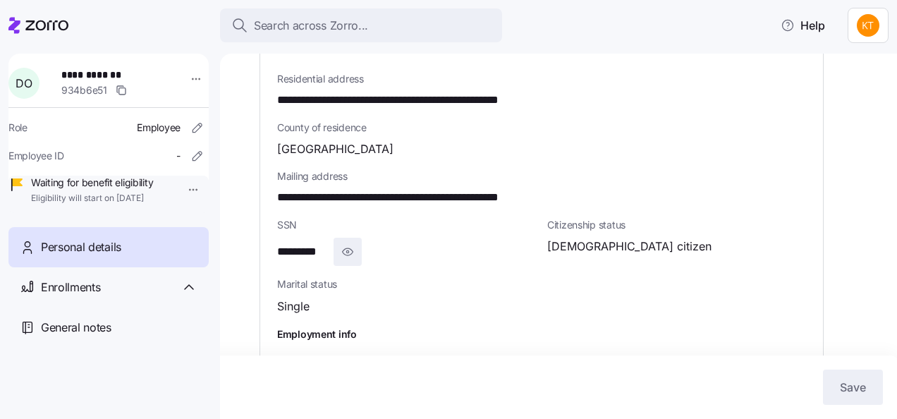
click at [350, 243] on icon "button" at bounding box center [347, 251] width 14 height 17
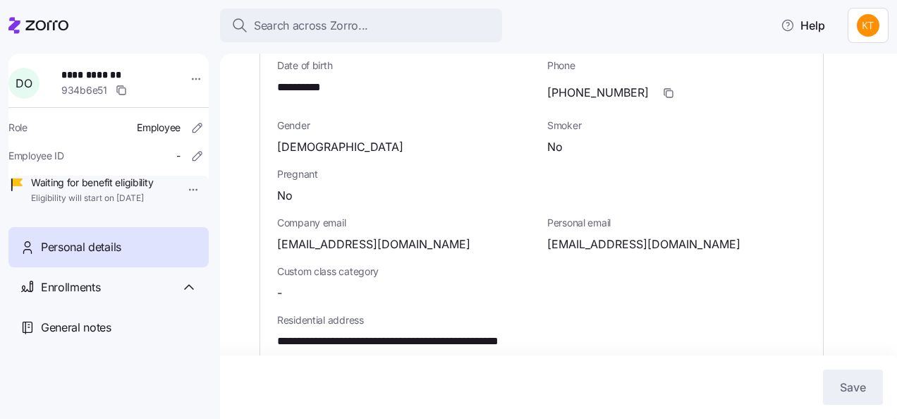
scroll to position [423, 0]
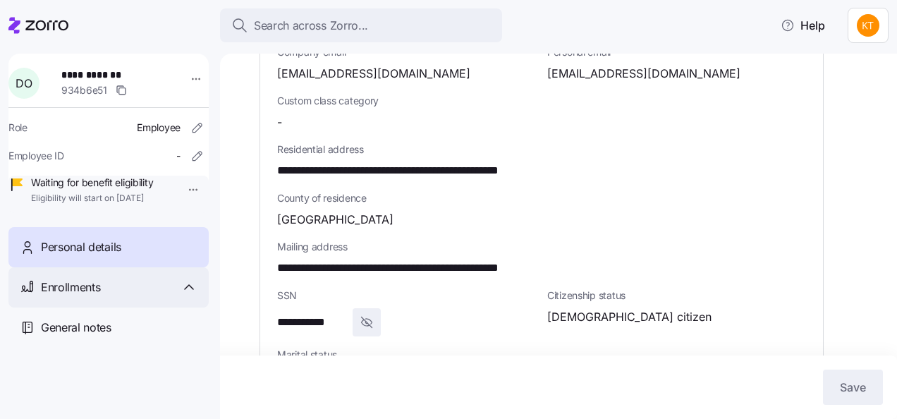
click at [56, 307] on div "Enrollments" at bounding box center [108, 287] width 200 height 40
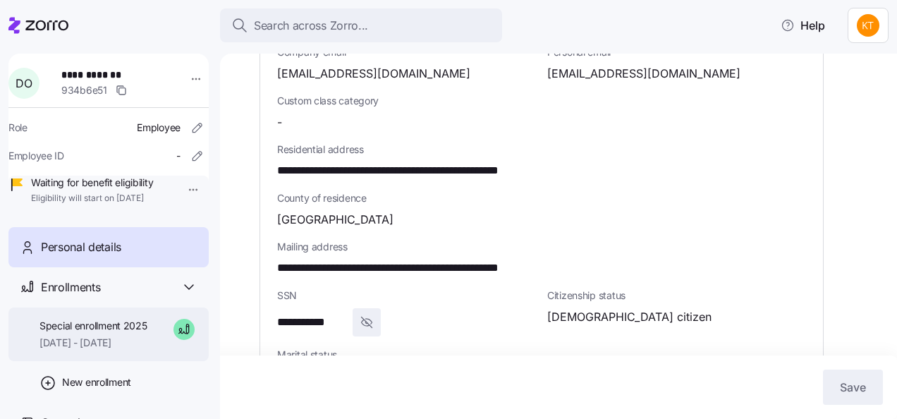
click at [76, 350] on span "[DATE] - [DATE]" at bounding box center [93, 343] width 108 height 14
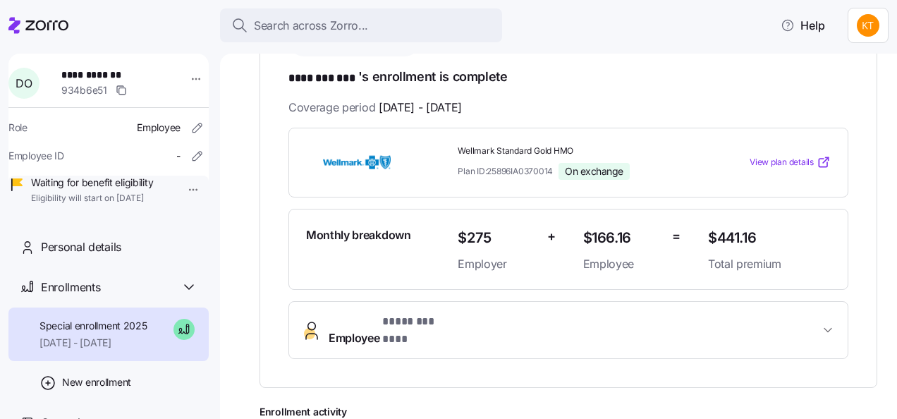
scroll to position [282, 0]
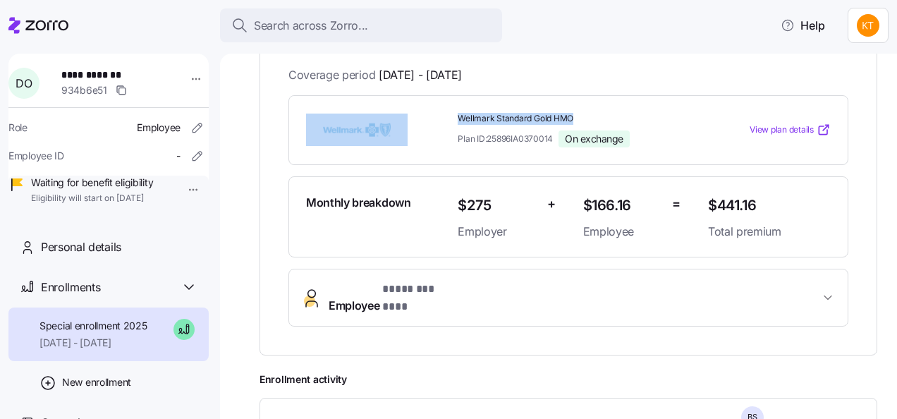
drag, startPoint x: 572, startPoint y: 117, endPoint x: 438, endPoint y: 113, distance: 133.3
click at [438, 113] on div "Wellmark Standard Gold HMO Plan ID: 25896IA0370014 On exchange View plan details" at bounding box center [568, 130] width 536 height 46
drag, startPoint x: 438, startPoint y: 113, endPoint x: 470, endPoint y: 121, distance: 32.8
copy div "Wellmark Standard Gold HMO"
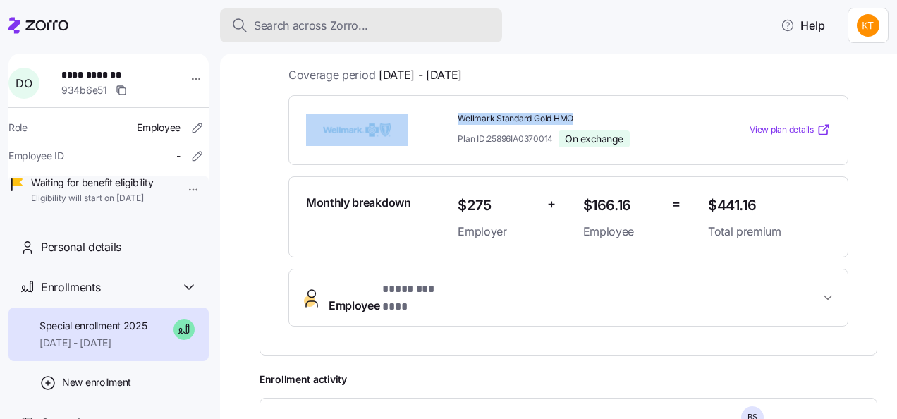
click at [328, 18] on span "Search across Zorro..." at bounding box center [311, 26] width 114 height 18
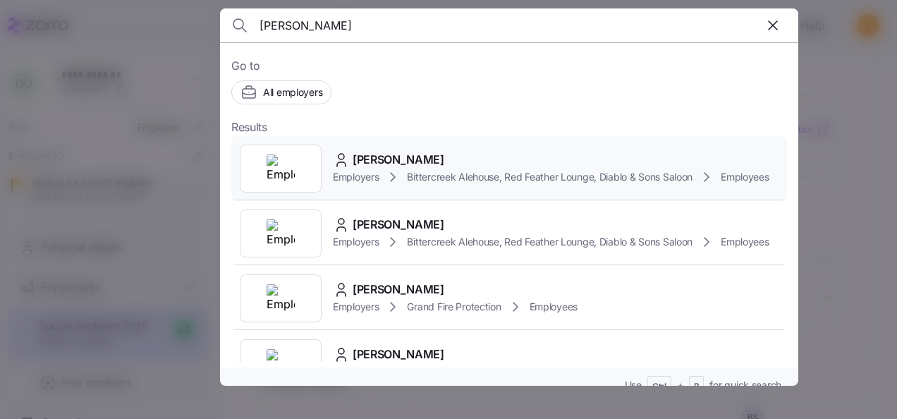
type input "timothy m"
click at [348, 168] on div "Timothy Murray" at bounding box center [551, 160] width 436 height 18
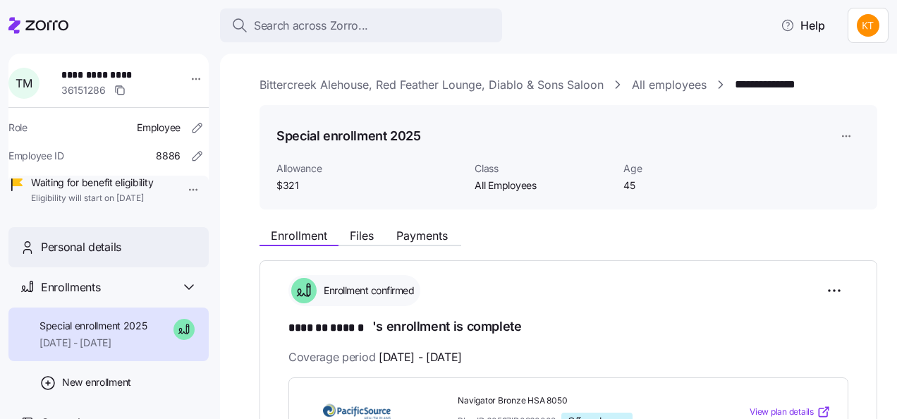
click at [110, 256] on span "Personal details" at bounding box center [81, 247] width 80 height 18
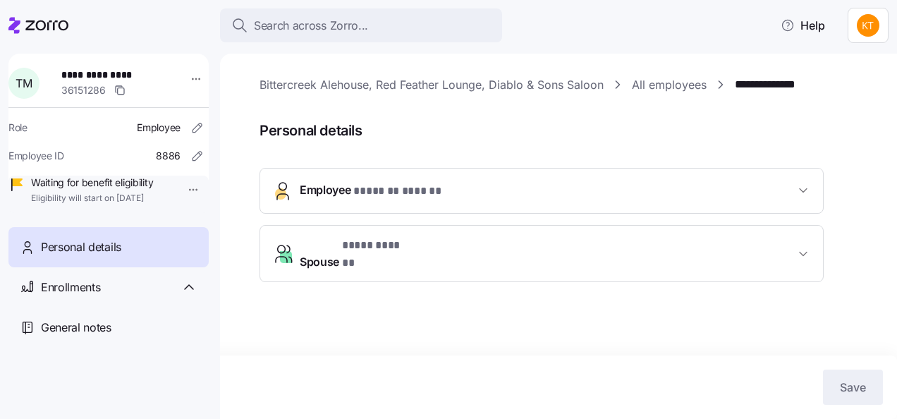
click at [412, 183] on span "* ******* ****** *" at bounding box center [397, 192] width 89 height 18
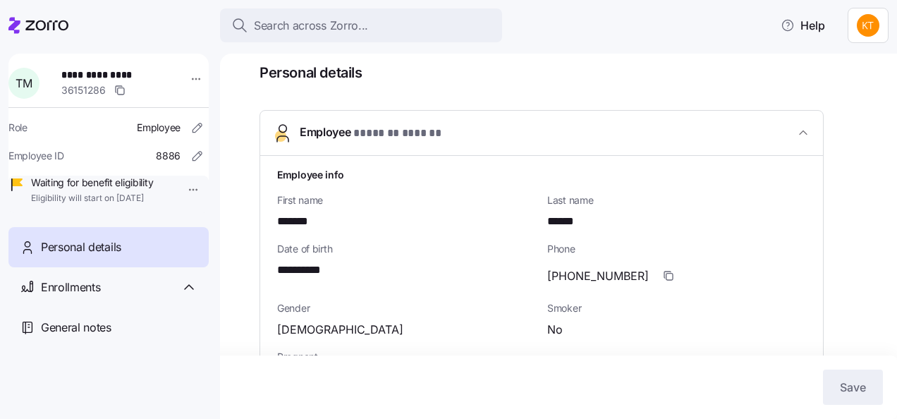
scroll to position [141, 0]
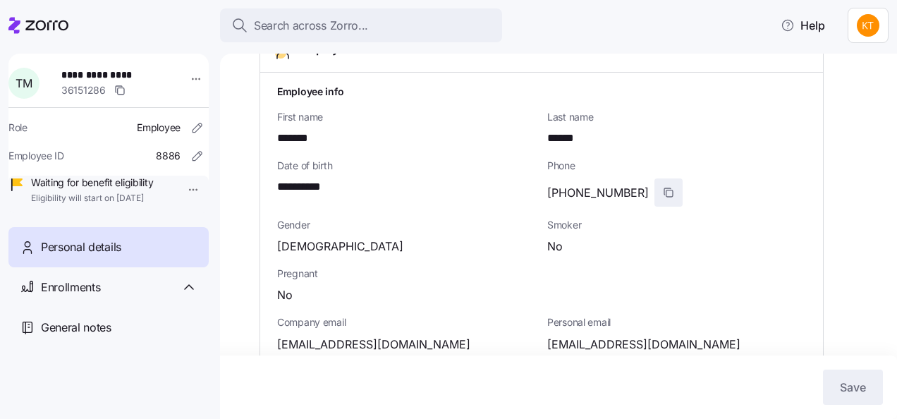
click at [655, 189] on span "button" at bounding box center [668, 192] width 27 height 27
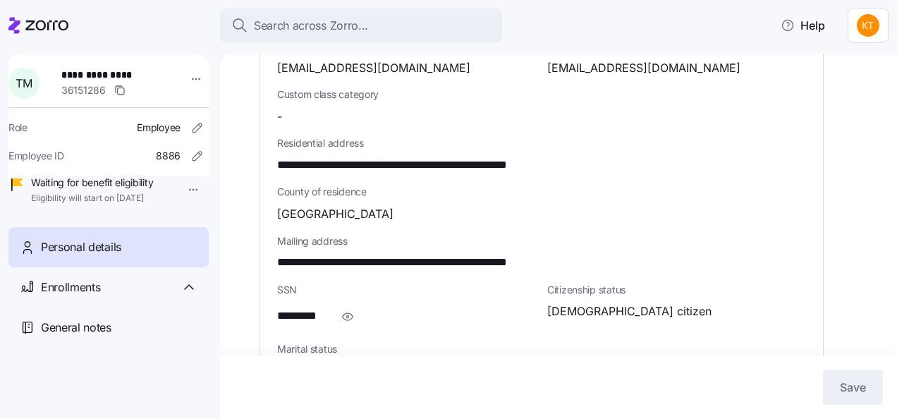
scroll to position [564, 0]
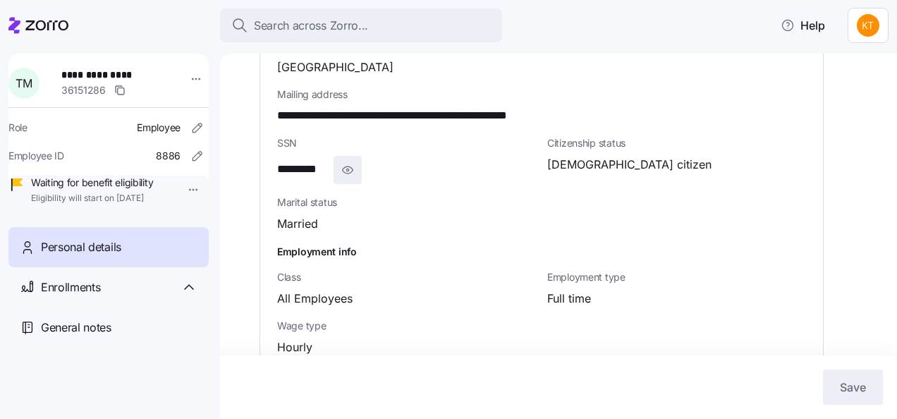
click at [343, 175] on icon "button" at bounding box center [347, 169] width 14 height 17
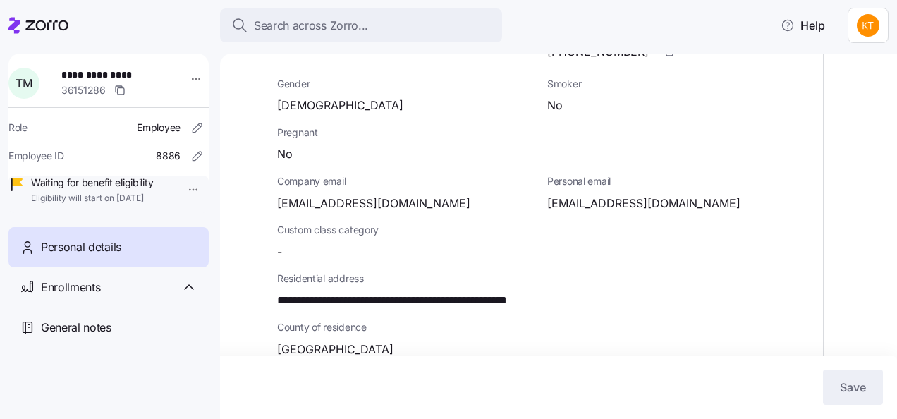
scroll to position [352, 0]
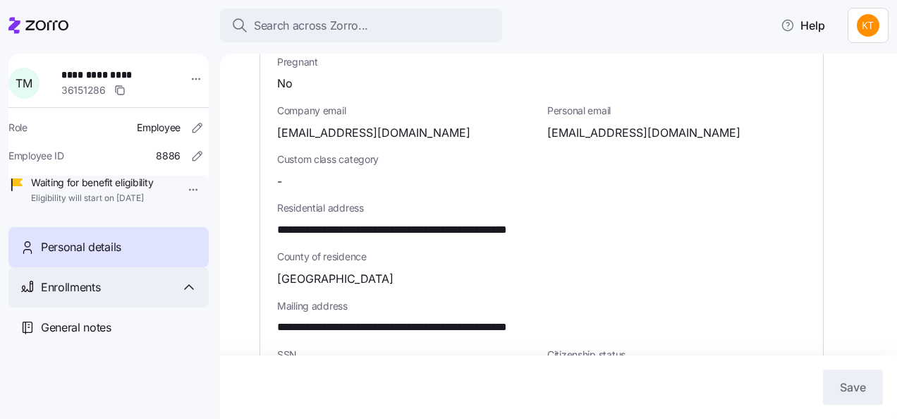
click at [121, 296] on div "Enrollments" at bounding box center [119, 287] width 156 height 18
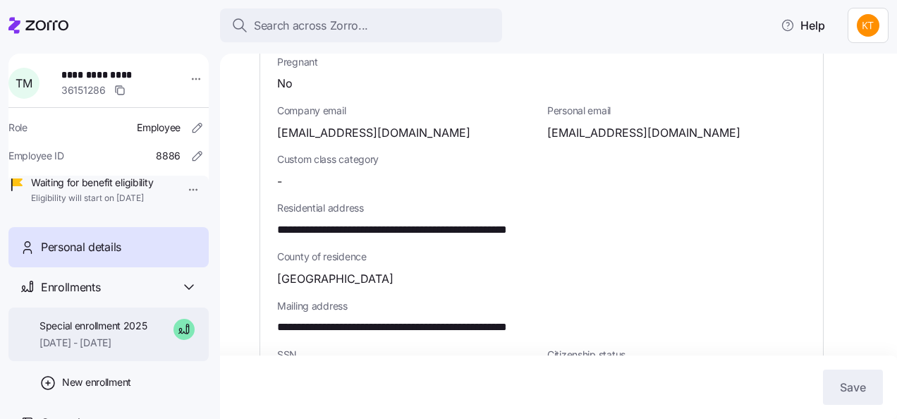
click at [113, 333] on span "Special enrollment 2025" at bounding box center [93, 326] width 108 height 14
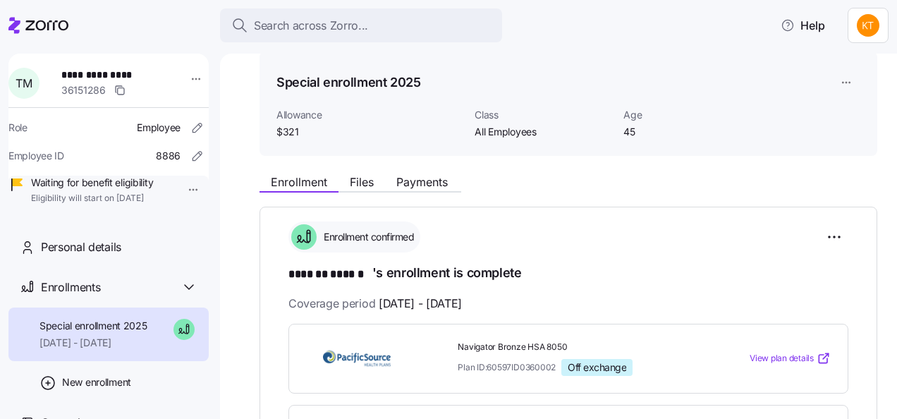
scroll to position [141, 0]
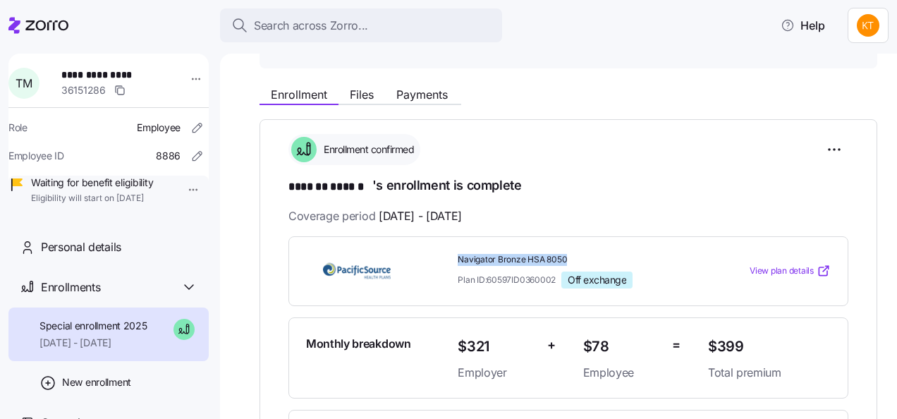
drag, startPoint x: 567, startPoint y: 253, endPoint x: 451, endPoint y: 259, distance: 116.5
click at [452, 259] on div "Navigator Bronze HSA 8050 Plan ID: 60597ID0360002 Off exchange" at bounding box center [577, 271] width 250 height 46
drag, startPoint x: 451, startPoint y: 259, endPoint x: 467, endPoint y: 257, distance: 16.5
copy span "Navigator Bronze HSA 8050"
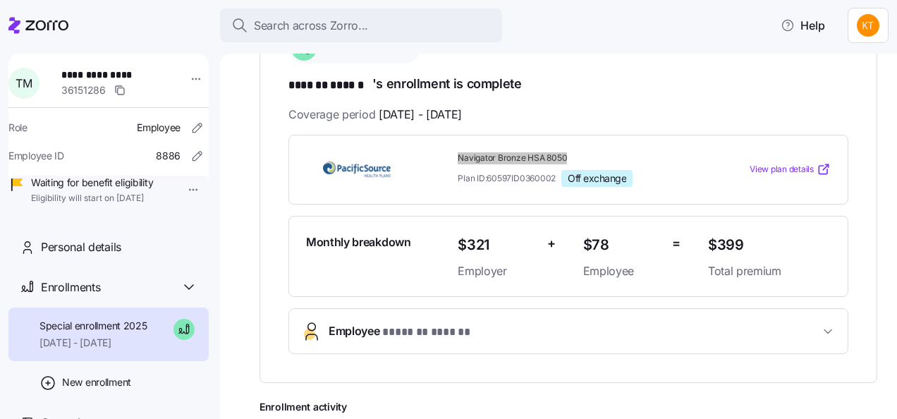
scroll to position [211, 0]
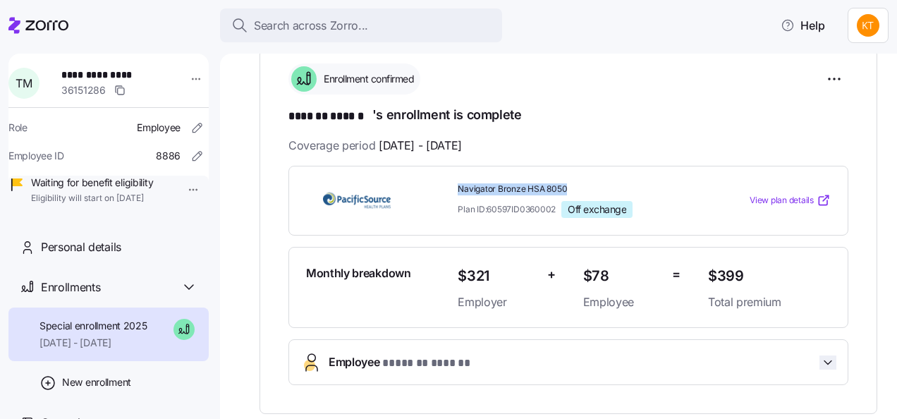
click at [821, 356] on icon "button" at bounding box center [828, 362] width 14 height 14
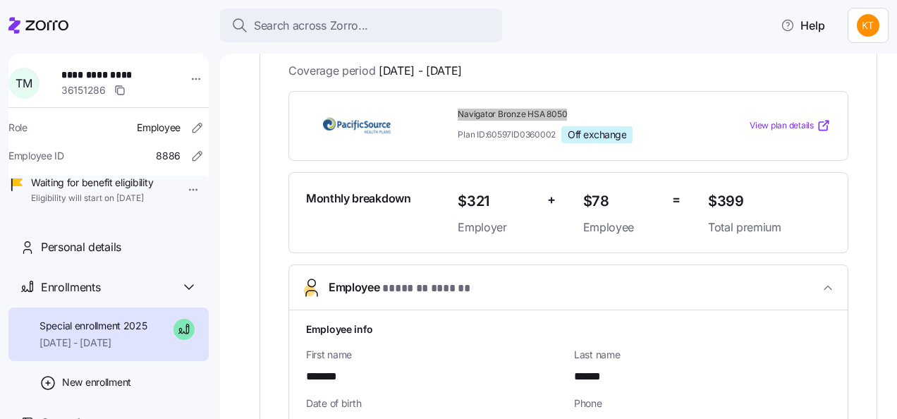
scroll to position [282, 0]
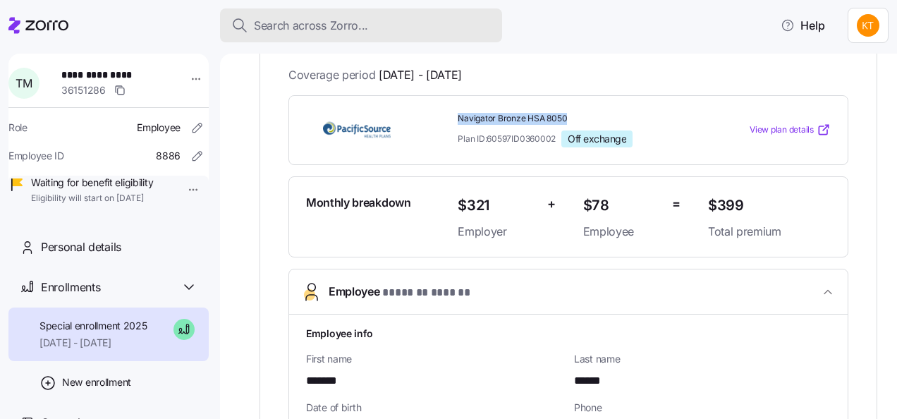
click at [305, 20] on span "Search across Zorro..." at bounding box center [311, 26] width 114 height 18
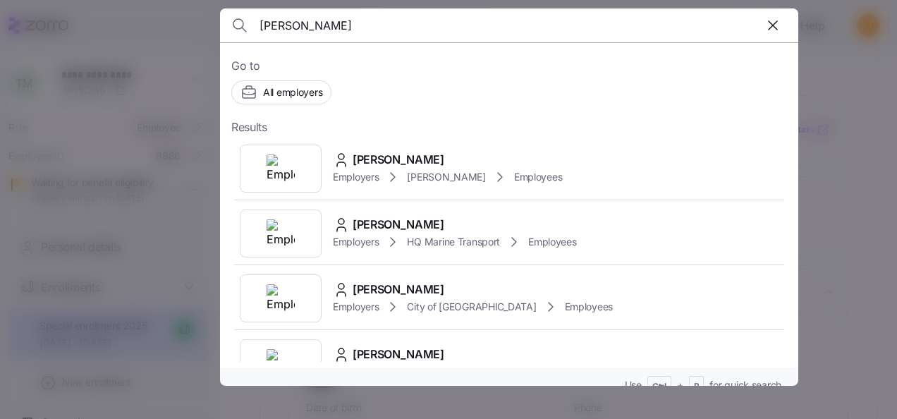
type input "john goe"
